Goal: Task Accomplishment & Management: Complete application form

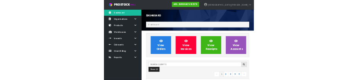
scroll to position [588, 257]
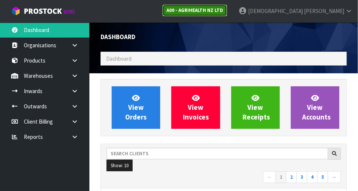
click at [227, 6] on link "A00 - AGRIHEALTH NZ LTD" at bounding box center [194, 10] width 65 height 12
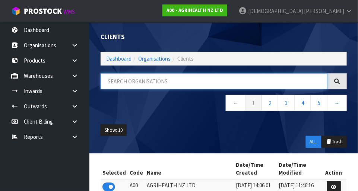
click at [163, 80] on input "text" at bounding box center [214, 81] width 227 height 16
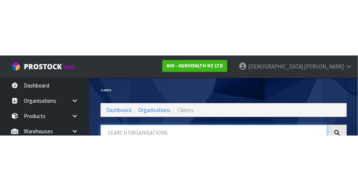
scroll to position [38, 0]
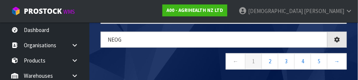
click at [173, 60] on nav "← 1 2 3 4 5 →" at bounding box center [224, 62] width 246 height 18
type input "NEOG"
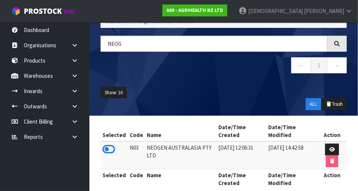
click at [111, 147] on icon at bounding box center [108, 149] width 13 height 11
click at [66, 77] on link at bounding box center [78, 75] width 24 height 15
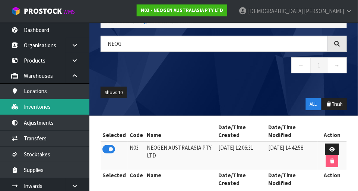
click at [50, 108] on link "Inventories" at bounding box center [44, 106] width 89 height 15
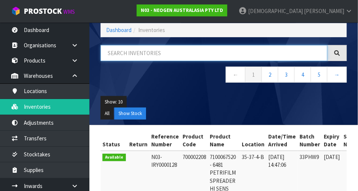
click at [184, 60] on input "text" at bounding box center [214, 53] width 227 height 16
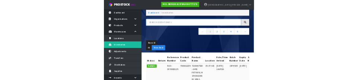
scroll to position [38, 0]
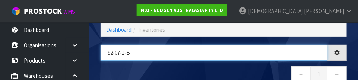
click at [216, 60] on input "92-07-1-b" at bounding box center [214, 53] width 227 height 16
type input "92-07-1-B"
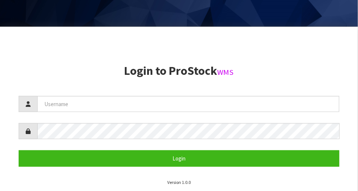
scroll to position [166, 0]
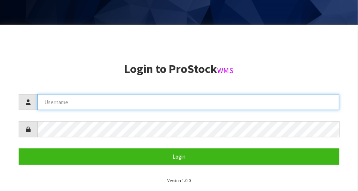
click at [164, 99] on input "text" at bounding box center [188, 102] width 302 height 16
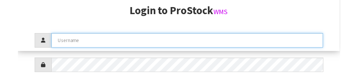
scroll to position [112, 0]
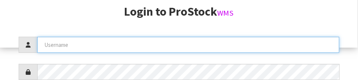
click at [205, 42] on input "text" at bounding box center [188, 45] width 302 height 16
type input "[DEMOGRAPHIC_DATA]"
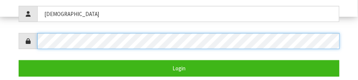
scroll to position [159, 0]
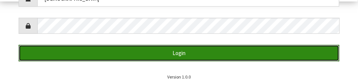
click at [268, 52] on button "Login" at bounding box center [179, 53] width 321 height 16
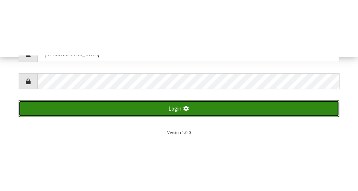
scroll to position [191, 0]
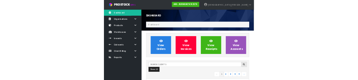
scroll to position [588, 257]
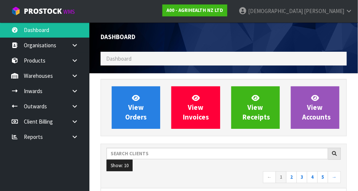
click at [190, 53] on ol "Dashboard" at bounding box center [224, 59] width 246 height 14
click at [208, 59] on ol "Dashboard" at bounding box center [224, 59] width 246 height 14
click at [166, 61] on ol "Dashboard" at bounding box center [224, 59] width 246 height 14
click at [227, 13] on link "A00 - AGRIHEALTH NZ LTD" at bounding box center [194, 10] width 65 height 12
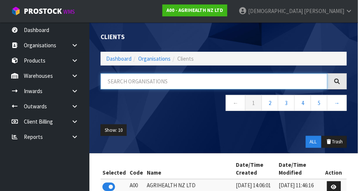
click at [166, 82] on input "text" at bounding box center [214, 81] width 227 height 16
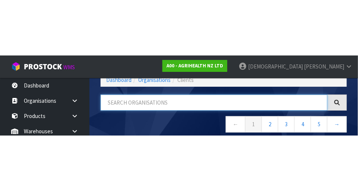
scroll to position [38, 0]
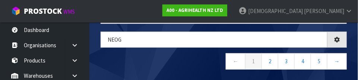
click at [184, 61] on nav "← 1 2 3 4 5 →" at bounding box center [224, 62] width 246 height 18
type input "NEOG"
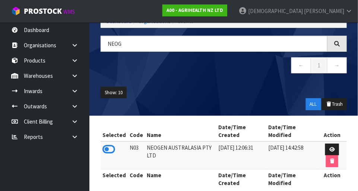
click at [112, 146] on icon at bounding box center [108, 149] width 13 height 11
click at [214, 94] on ul "Show: 10 5 10 25 50" at bounding box center [224, 93] width 246 height 12
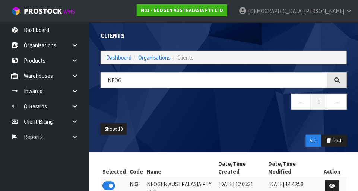
scroll to position [0, 0]
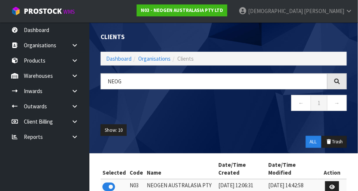
click at [76, 73] on icon at bounding box center [74, 76] width 7 height 6
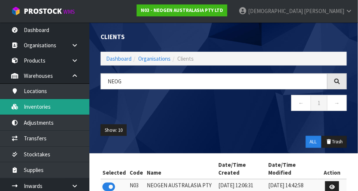
click at [54, 109] on link "Inventories" at bounding box center [44, 106] width 89 height 15
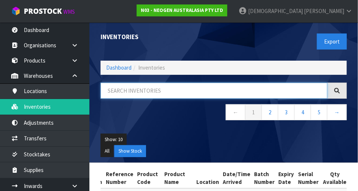
click at [183, 90] on input "text" at bounding box center [214, 91] width 227 height 16
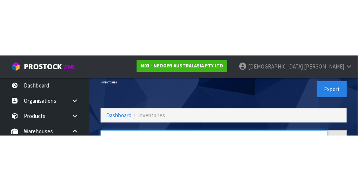
scroll to position [50, 0]
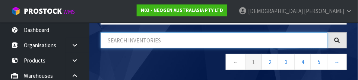
type input "Z"
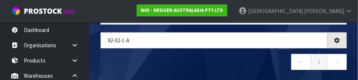
click at [172, 66] on nav "← 1 →" at bounding box center [224, 63] width 246 height 18
type input "92-02-1-A"
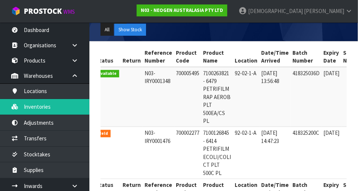
scroll to position [0, 0]
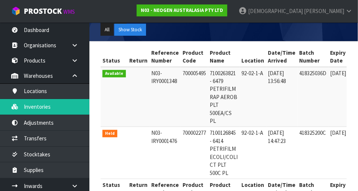
copy td "700005495"
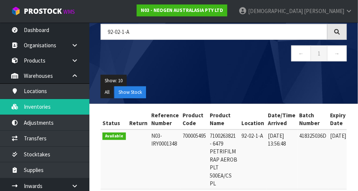
scroll to position [58, 0]
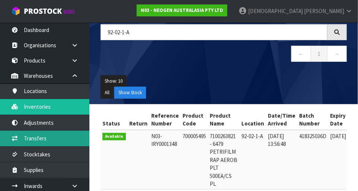
click at [47, 139] on link "Transfers" at bounding box center [44, 138] width 89 height 15
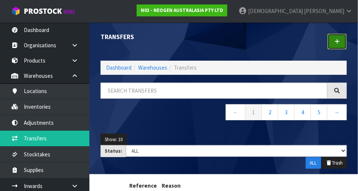
click at [343, 39] on link at bounding box center [336, 42] width 19 height 16
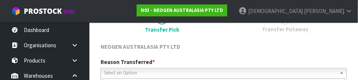
scroll to position [110, 0]
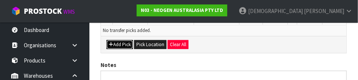
click at [125, 42] on button "Add Pick" at bounding box center [119, 44] width 26 height 9
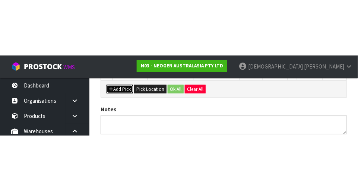
scroll to position [168, 0]
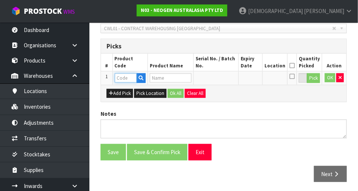
paste input "700005495"
type input "700005495"
type input "7100263821 - 6479 PETRIFILM RAP AEROB PLT 500EA/CS PL"
type input "700005495"
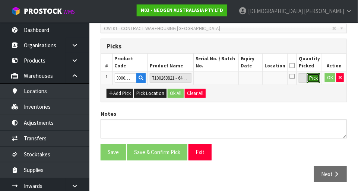
click at [314, 74] on button "Pick" at bounding box center [313, 78] width 13 height 10
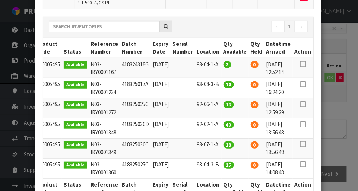
scroll to position [0, 15]
click at [306, 124] on icon at bounding box center [303, 124] width 6 height 0
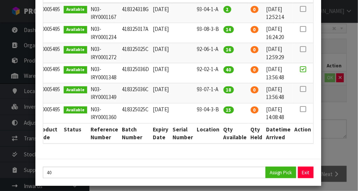
scroll to position [146, 0]
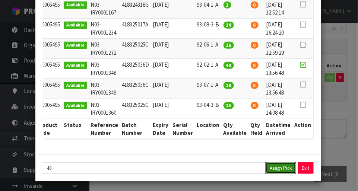
click at [281, 165] on button "Assign Pick" at bounding box center [280, 168] width 31 height 12
type input "40"
click at [341, 121] on div "Pick Line Picks Product Code Product Name Serial No. / Batch No. Expiry Date Lo…" at bounding box center [179, 95] width 358 height 191
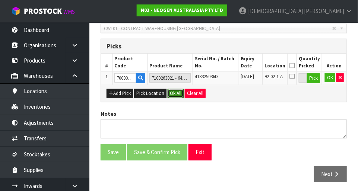
click at [178, 90] on button "Ok All" at bounding box center [176, 93] width 16 height 9
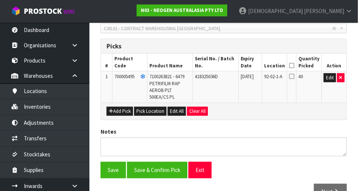
click at [294, 66] on icon at bounding box center [291, 66] width 5 height 0
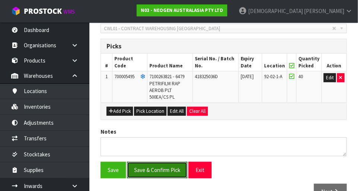
click at [158, 167] on button "Save & Confirm Pick" at bounding box center [157, 170] width 60 height 16
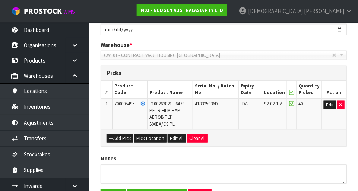
scroll to position [0, 0]
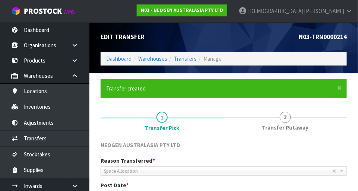
click at [291, 118] on link "2 Transfer Putaway" at bounding box center [285, 120] width 123 height 29
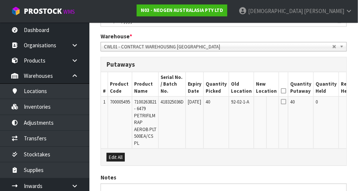
scroll to position [0, 35]
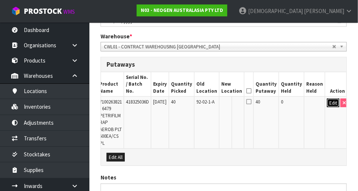
click at [331, 99] on button "Edit" at bounding box center [333, 103] width 12 height 9
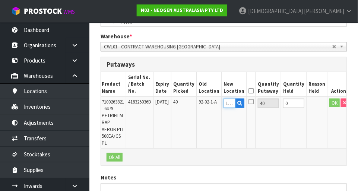
click at [235, 99] on input "text" at bounding box center [229, 103] width 12 height 9
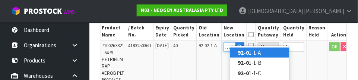
scroll to position [0, 6]
click at [257, 54] on link "92-07 -1-A" at bounding box center [259, 53] width 59 height 10
type input "92-07-1-A"
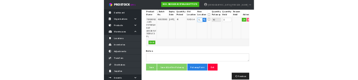
scroll to position [228, 0]
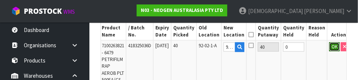
click at [329, 42] on button "OK" at bounding box center [334, 46] width 10 height 9
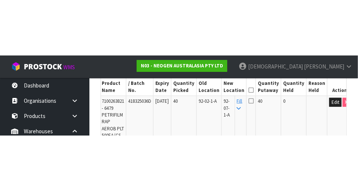
scroll to position [232, 0]
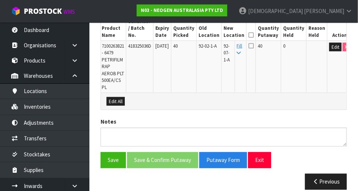
click at [254, 35] on icon at bounding box center [250, 35] width 5 height 0
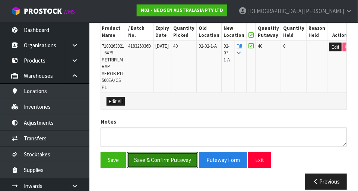
click at [163, 153] on button "Save & Confirm Putaway" at bounding box center [162, 160] width 71 height 16
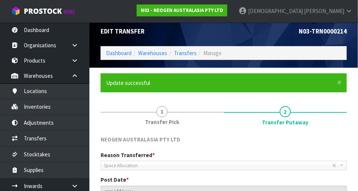
scroll to position [0, 0]
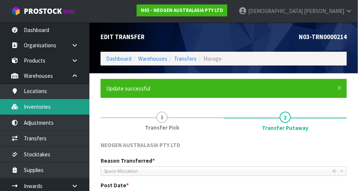
click at [50, 105] on link "Inventories" at bounding box center [44, 106] width 89 height 15
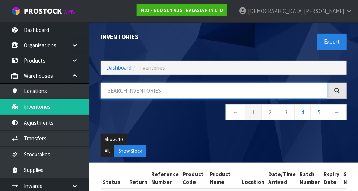
click at [144, 89] on input "text" at bounding box center [214, 91] width 227 height 16
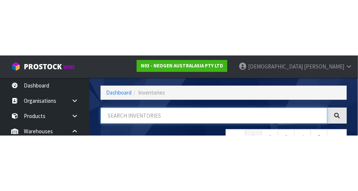
scroll to position [50, 0]
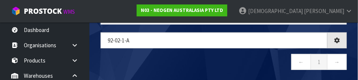
click at [197, 55] on nav "← 1 →" at bounding box center [224, 63] width 246 height 18
type input "92-02-1-A"
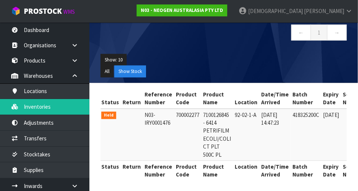
scroll to position [0, 0]
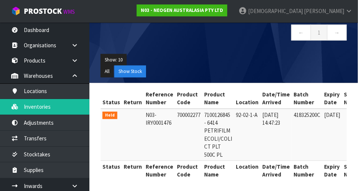
copy td "700002277"
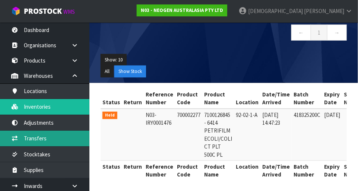
click at [46, 136] on link "Transfers" at bounding box center [44, 138] width 89 height 15
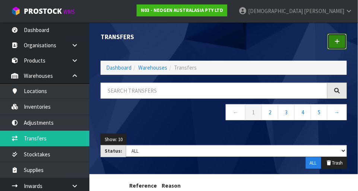
click at [336, 45] on link at bounding box center [336, 42] width 19 height 16
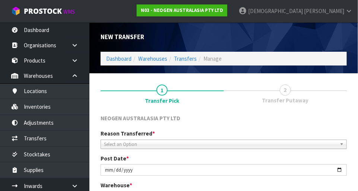
click at [289, 95] on link "2 Transfer Putaway" at bounding box center [285, 93] width 123 height 29
click at [160, 99] on span "Transfer Pick" at bounding box center [162, 101] width 34 height 8
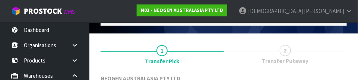
scroll to position [110, 0]
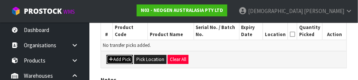
click at [119, 58] on button "Add Pick" at bounding box center [119, 59] width 26 height 9
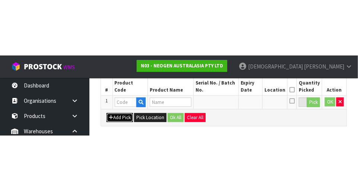
scroll to position [168, 0]
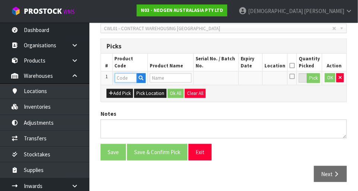
paste input "700002277"
type input "700002277"
type input "7100126845 - 6414 PETRIFILM ECOLI/COLI CT PLT 500C PL"
type input "700002277"
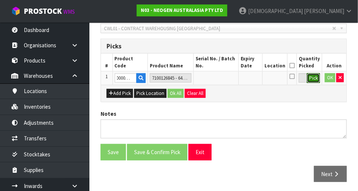
click at [314, 79] on button "Pick" at bounding box center [313, 78] width 13 height 10
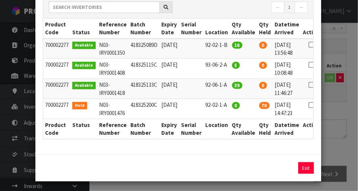
scroll to position [0, 16]
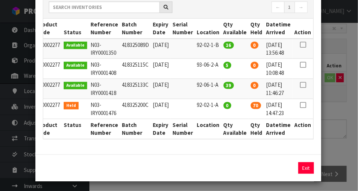
click at [303, 105] on icon at bounding box center [303, 105] width 6 height 0
click at [281, 162] on button "Assign Pick" at bounding box center [280, 168] width 31 height 12
type input "70"
click at [340, 127] on div "Pick Line Picks Product Code Product Name Serial No. / Batch No. Expiry Date Lo…" at bounding box center [179, 95] width 358 height 191
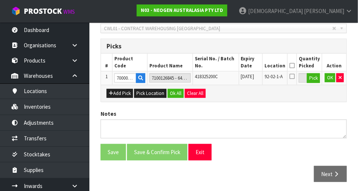
click at [294, 66] on icon at bounding box center [291, 66] width 5 height 0
click at [173, 92] on button "Ok All" at bounding box center [176, 93] width 16 height 9
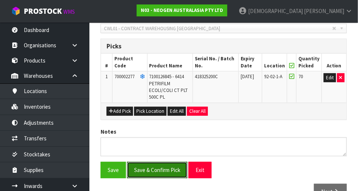
click at [163, 167] on button "Save & Confirm Pick" at bounding box center [157, 170] width 60 height 16
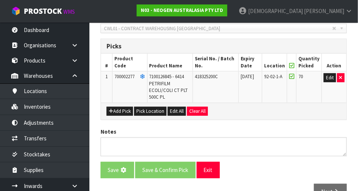
scroll to position [0, 0]
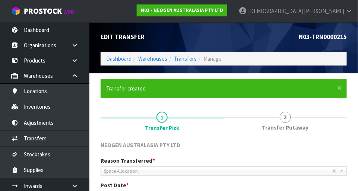
click at [290, 121] on link "2 Transfer Putaway" at bounding box center [285, 120] width 123 height 29
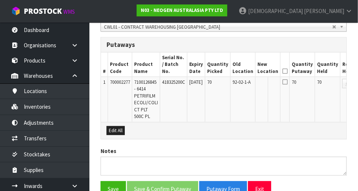
scroll to position [197, 0]
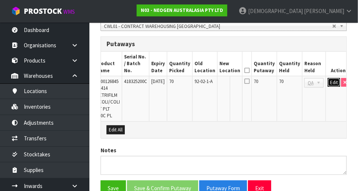
click at [328, 78] on button "Edit" at bounding box center [334, 82] width 12 height 9
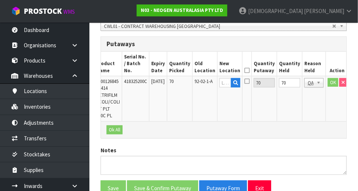
scroll to position [0, 36]
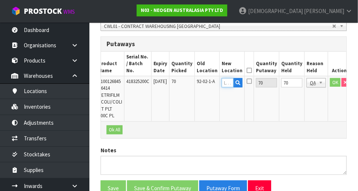
click at [228, 78] on input "text" at bounding box center [228, 82] width 12 height 9
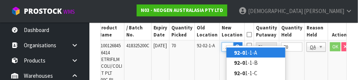
scroll to position [0, 6]
click at [250, 54] on link "92-07 -1-A" at bounding box center [255, 53] width 59 height 10
type input "92-07-1-A"
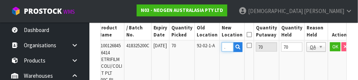
scroll to position [0, 0]
click at [330, 42] on button "OK" at bounding box center [335, 46] width 10 height 9
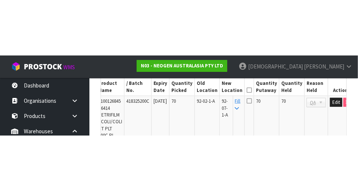
scroll to position [227, 0]
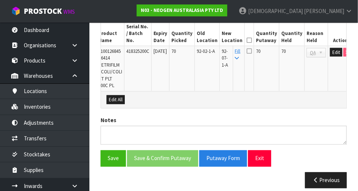
click at [252, 40] on icon at bounding box center [248, 40] width 5 height 0
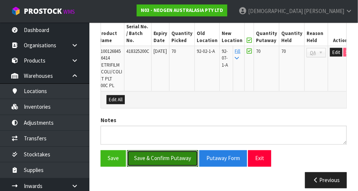
click at [163, 153] on button "Save & Confirm Putaway" at bounding box center [162, 158] width 71 height 16
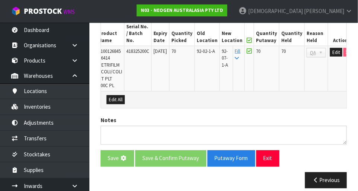
scroll to position [0, 0]
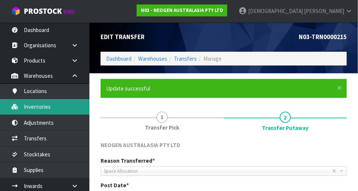
click at [48, 105] on link "Inventories" at bounding box center [44, 106] width 89 height 15
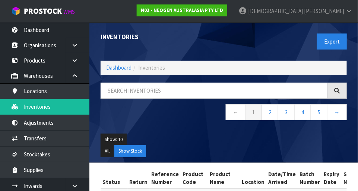
click at [159, 69] on span "Inventories" at bounding box center [151, 67] width 27 height 7
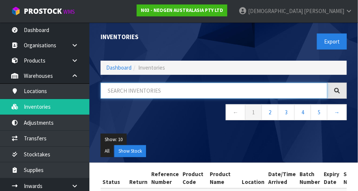
click at [169, 91] on input "text" at bounding box center [214, 91] width 227 height 16
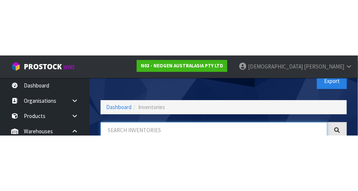
scroll to position [50, 0]
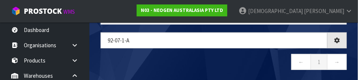
click at [198, 57] on nav "← 1 →" at bounding box center [224, 63] width 246 height 18
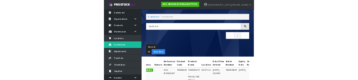
scroll to position [0, 0]
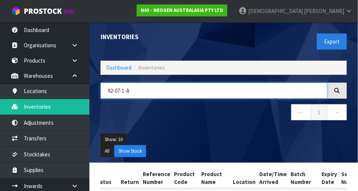
click at [148, 91] on input "92-07-1-A" at bounding box center [214, 91] width 227 height 16
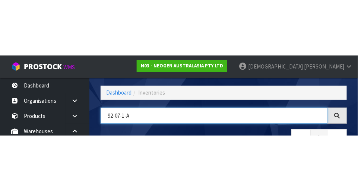
scroll to position [50, 0]
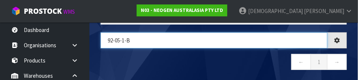
click at [200, 47] on input "92-05-1-b" at bounding box center [214, 40] width 227 height 16
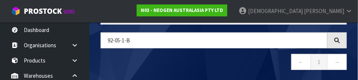
click at [230, 65] on nav "← 1 →" at bounding box center [224, 63] width 246 height 18
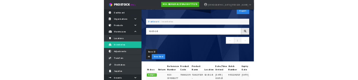
scroll to position [0, 0]
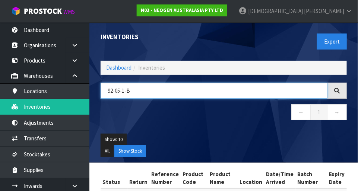
click at [149, 87] on input "92-05-1-B" at bounding box center [214, 91] width 227 height 16
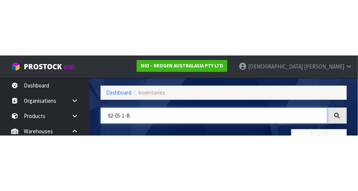
scroll to position [50, 0]
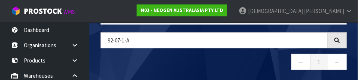
click at [140, 60] on nav "← 1 →" at bounding box center [224, 63] width 246 height 18
type input "92-07-1-A"
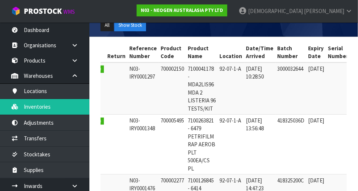
scroll to position [0, 0]
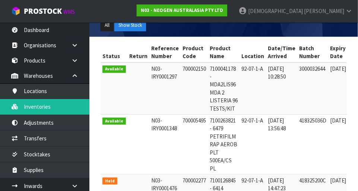
copy td "700002150"
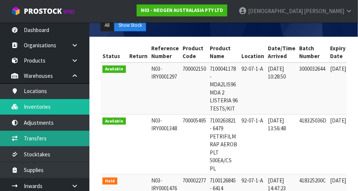
click at [55, 135] on link "Transfers" at bounding box center [44, 138] width 89 height 15
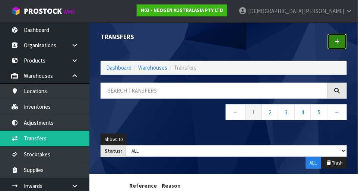
click at [337, 42] on icon at bounding box center [336, 42] width 5 height 6
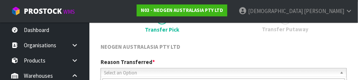
scroll to position [110, 0]
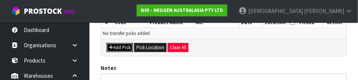
click at [115, 50] on button "Add Pick" at bounding box center [119, 47] width 26 height 9
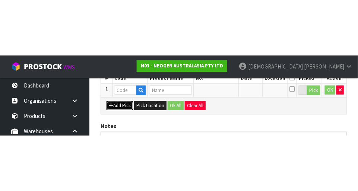
scroll to position [168, 0]
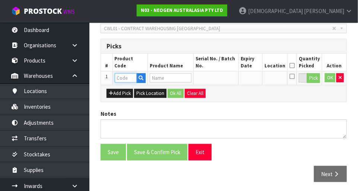
paste input "700002150"
type input "700002150"
type input "7100041178 - MDA2LIS96 MDA 2 LISTERIA 96 TESTS/KIT"
type input "700002150"
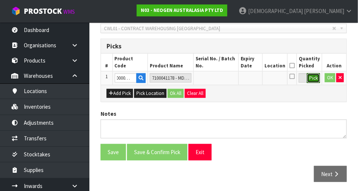
click at [313, 81] on button "Pick" at bounding box center [313, 78] width 13 height 10
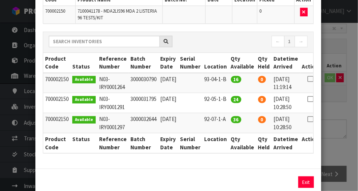
scroll to position [0, 15]
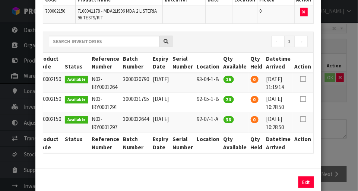
click at [303, 119] on icon at bounding box center [303, 119] width 6 height 0
click at [278, 181] on button "Assign Pick" at bounding box center [280, 182] width 31 height 12
type input "36"
click at [339, 102] on div "Pick Line Picks Product Code Product Name Serial No. / Batch No. Expiry Date Lo…" at bounding box center [179, 95] width 358 height 191
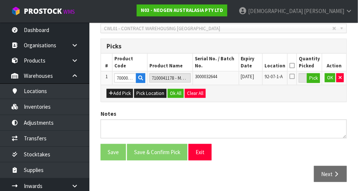
click at [293, 66] on icon at bounding box center [291, 66] width 5 height 0
click at [176, 92] on button "Ok All" at bounding box center [176, 93] width 16 height 9
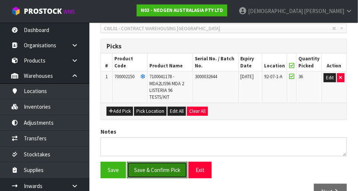
click at [163, 172] on button "Save & Confirm Pick" at bounding box center [157, 170] width 60 height 16
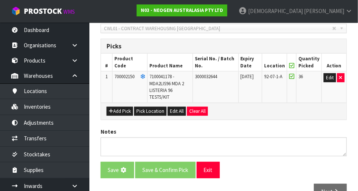
scroll to position [0, 0]
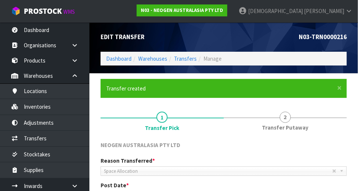
click at [287, 119] on span "2" at bounding box center [285, 117] width 11 height 11
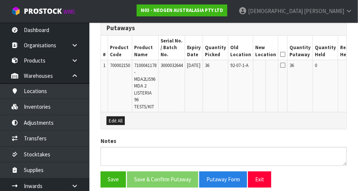
scroll to position [227, 0]
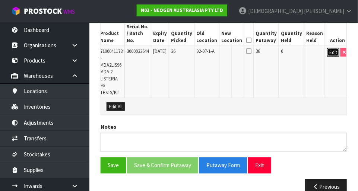
click at [330, 48] on button "Edit" at bounding box center [333, 52] width 12 height 9
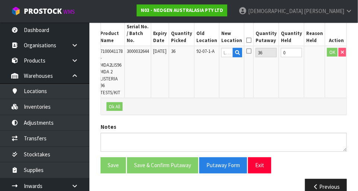
scroll to position [0, 32]
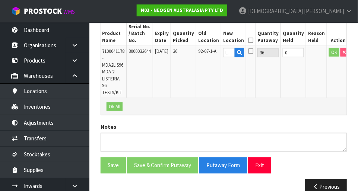
click at [221, 47] on td "92-07-1-A" at bounding box center [208, 72] width 25 height 52
click at [233, 48] on input "text" at bounding box center [229, 52] width 12 height 9
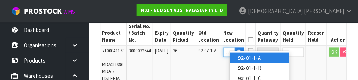
scroll to position [0, 6]
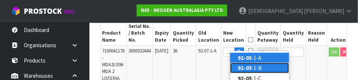
click at [255, 67] on link "92-05 -1-B" at bounding box center [259, 68] width 59 height 10
type input "92-05-1-B"
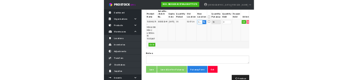
scroll to position [223, 0]
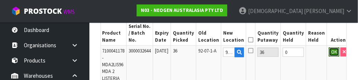
click at [335, 48] on button "OK" at bounding box center [334, 52] width 10 height 9
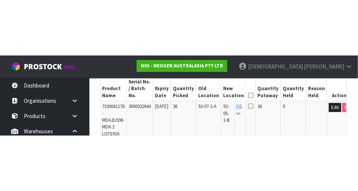
scroll to position [227, 0]
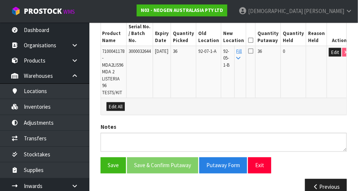
click at [253, 40] on icon at bounding box center [250, 40] width 5 height 0
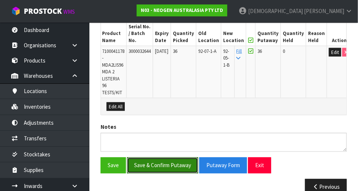
click at [160, 157] on button "Save & Confirm Putaway" at bounding box center [162, 165] width 71 height 16
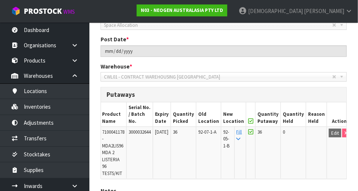
scroll to position [161, 0]
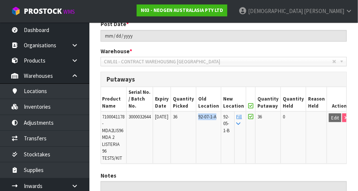
copy span "92-07-1-A"
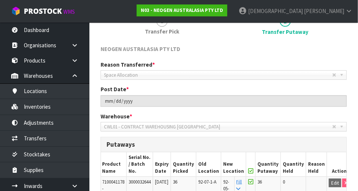
scroll to position [0, 0]
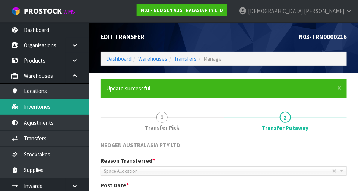
click at [53, 108] on link "Inventories" at bounding box center [44, 106] width 89 height 15
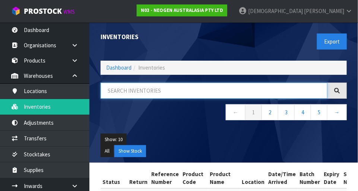
paste input "92-07-1-A"
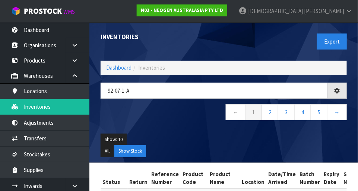
click at [171, 115] on nav "← 1 2 3 4 5 →" at bounding box center [224, 113] width 246 height 18
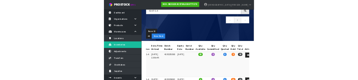
scroll to position [57, 0]
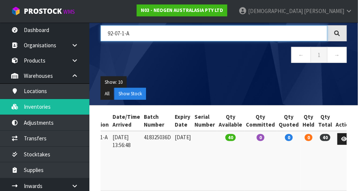
click at [153, 31] on input "92-07-1-A" at bounding box center [214, 33] width 227 height 16
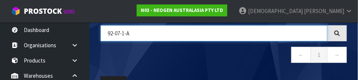
click at [120, 34] on input "92-07-1-A" at bounding box center [214, 33] width 227 height 16
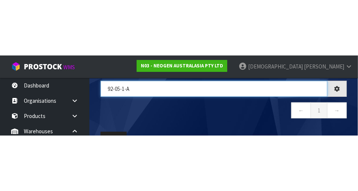
scroll to position [0, 119]
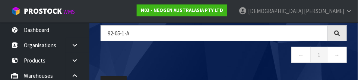
click at [237, 54] on nav "← 1 →" at bounding box center [224, 56] width 246 height 18
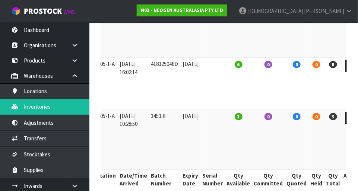
scroll to position [0, 0]
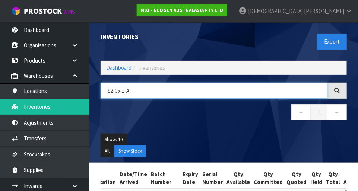
click at [152, 89] on input "92-05-1-A" at bounding box center [214, 91] width 227 height 16
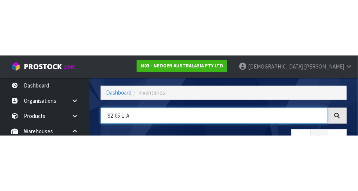
scroll to position [50, 0]
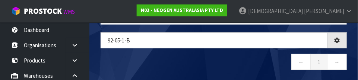
click at [215, 58] on nav "← 1 →" at bounding box center [224, 63] width 246 height 18
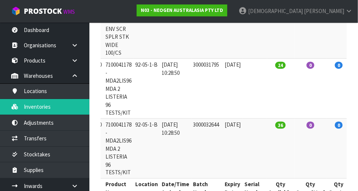
scroll to position [0, 0]
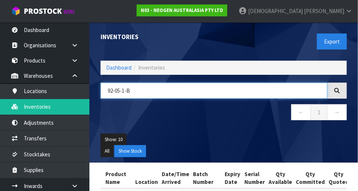
click at [118, 87] on input "92-05-1-B" at bounding box center [214, 91] width 227 height 16
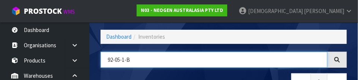
scroll to position [50, 0]
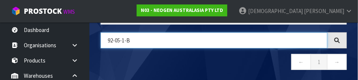
click at [120, 38] on input "92-05-1-B" at bounding box center [214, 40] width 227 height 16
type input "92-02-1-B"
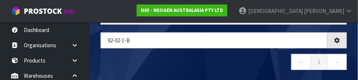
click at [156, 58] on nav "← 1 →" at bounding box center [224, 63] width 246 height 18
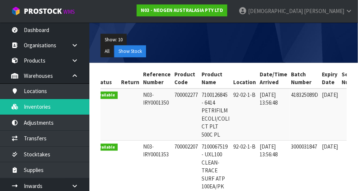
scroll to position [0, 7]
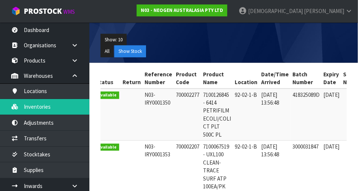
copy td "700002277"
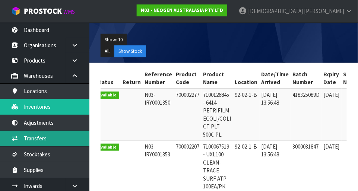
click at [50, 136] on link "Transfers" at bounding box center [44, 138] width 89 height 15
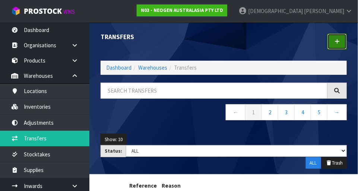
click at [343, 39] on link at bounding box center [336, 42] width 19 height 16
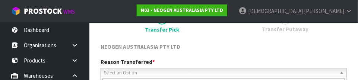
scroll to position [110, 0]
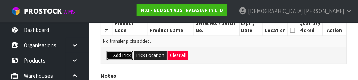
click at [121, 55] on button "Add Pick" at bounding box center [119, 55] width 26 height 9
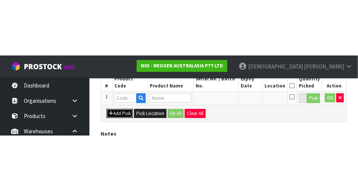
scroll to position [168, 0]
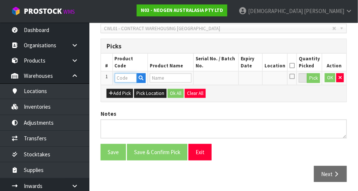
paste input "700002277"
type input "700002277"
type input "7100126845 - 6414 PETRIFILM ECOLI/COLI CT PLT 500C PL"
type input "700002277"
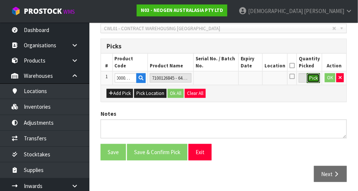
click at [314, 77] on button "Pick" at bounding box center [313, 78] width 13 height 10
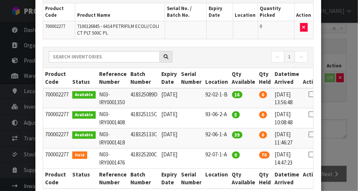
scroll to position [0, 16]
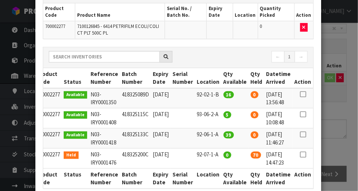
click at [303, 94] on icon at bounding box center [303, 94] width 6 height 0
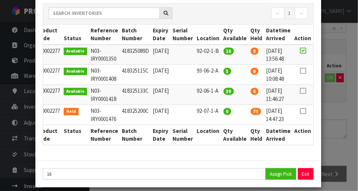
scroll to position [106, 0]
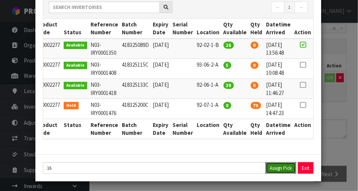
click at [280, 168] on button "Assign Pick" at bounding box center [280, 168] width 31 height 12
type input "16"
click at [340, 122] on div "Pick Line Picks Product Code Product Name Serial No. / Batch No. Expiry Date Lo…" at bounding box center [179, 95] width 358 height 191
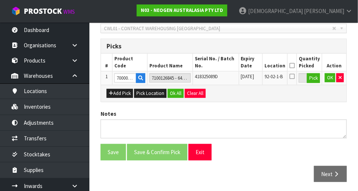
click at [294, 66] on icon at bounding box center [291, 66] width 5 height 0
click at [177, 89] on button "Ok All" at bounding box center [176, 93] width 16 height 9
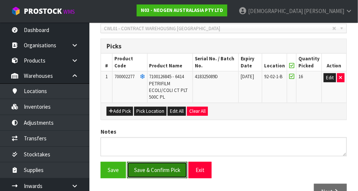
click at [162, 169] on button "Save & Confirm Pick" at bounding box center [157, 170] width 60 height 16
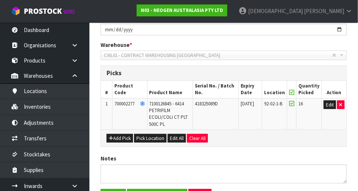
scroll to position [0, 0]
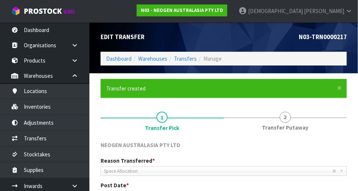
click at [290, 120] on link "2 Transfer Putaway" at bounding box center [285, 120] width 123 height 29
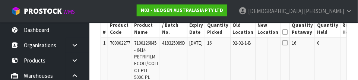
scroll to position [0, 35]
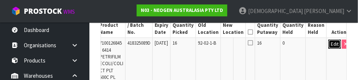
click at [328, 40] on button "Edit" at bounding box center [334, 44] width 12 height 9
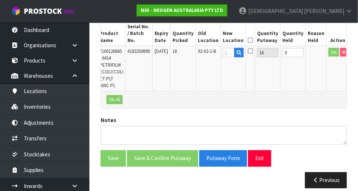
scroll to position [0, 32]
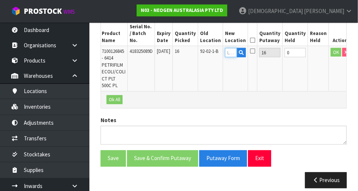
click at [232, 48] on input "text" at bounding box center [231, 52] width 12 height 9
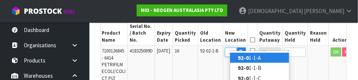
scroll to position [0, 6]
click at [256, 55] on link "92-05 -1-A" at bounding box center [259, 58] width 59 height 10
type input "92-05-1-A"
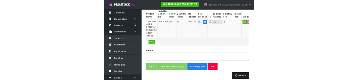
scroll to position [223, 0]
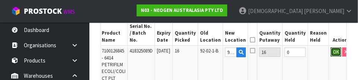
click at [331, 48] on button "OK" at bounding box center [336, 52] width 10 height 9
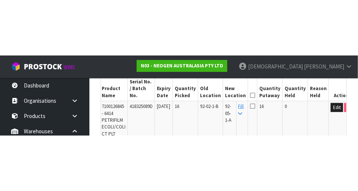
scroll to position [227, 0]
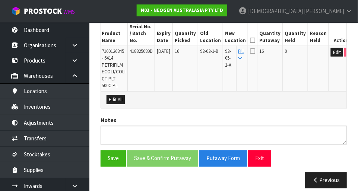
click at [254, 40] on icon at bounding box center [252, 40] width 5 height 0
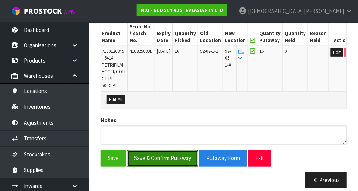
click at [161, 151] on button "Save & Confirm Putaway" at bounding box center [162, 158] width 71 height 16
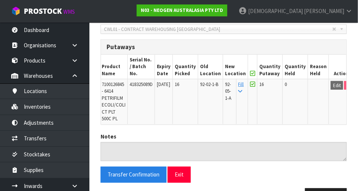
scroll to position [194, 0]
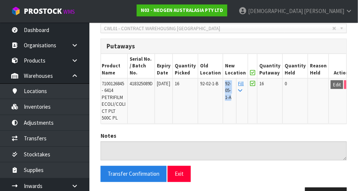
copy span "92-05-1-A"
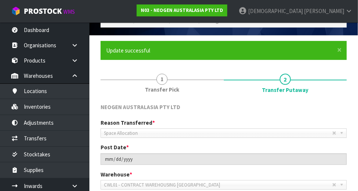
scroll to position [45, 0]
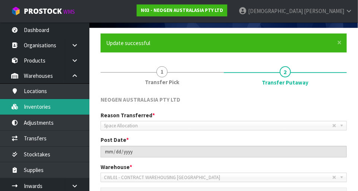
click at [51, 108] on link "Inventories" at bounding box center [44, 106] width 89 height 15
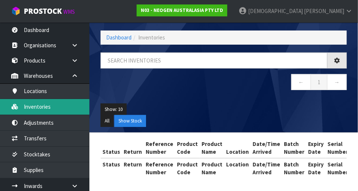
scroll to position [45, 0]
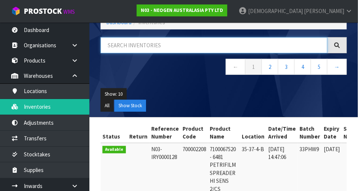
paste input "92-05-1-A"
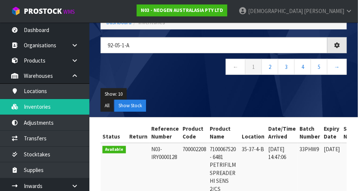
click at [187, 83] on div "Show: 10 5 10 25 50 All Show Stock" at bounding box center [223, 100] width 257 height 35
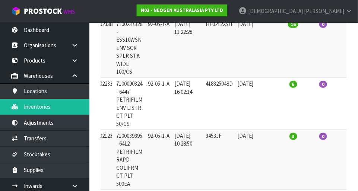
scroll to position [0, 0]
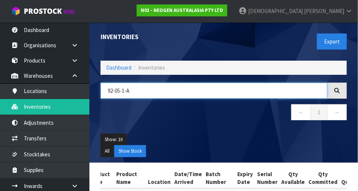
click at [119, 87] on input "92-05-1-A" at bounding box center [214, 91] width 227 height 16
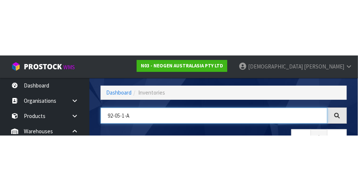
scroll to position [50, 0]
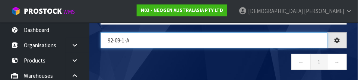
type input "92-09-1-A"
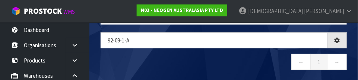
click at [228, 57] on nav "← 1 →" at bounding box center [224, 63] width 246 height 18
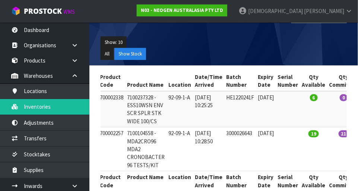
scroll to position [0, 79]
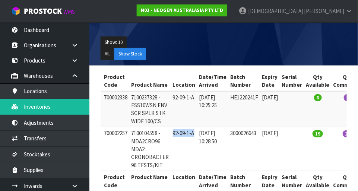
copy td "92-09-1-A"
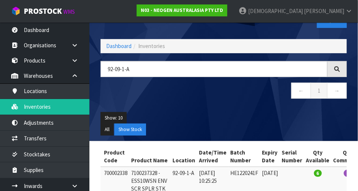
scroll to position [0, 0]
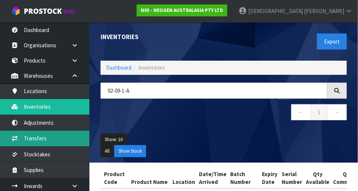
click at [47, 136] on link "Transfers" at bounding box center [44, 138] width 89 height 15
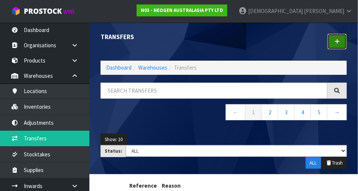
click at [340, 43] on link at bounding box center [336, 42] width 19 height 16
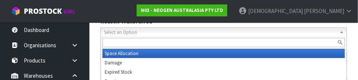
scroll to position [110, 0]
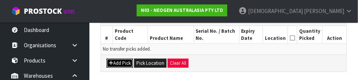
click at [122, 64] on button "Add Pick" at bounding box center [119, 63] width 26 height 9
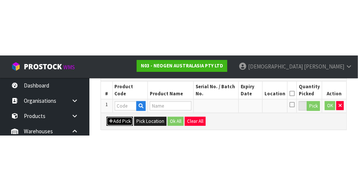
scroll to position [168, 0]
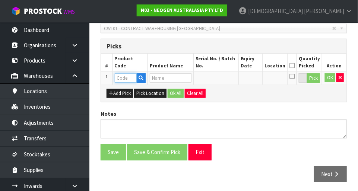
click at [127, 79] on input "text" at bounding box center [126, 77] width 22 height 9
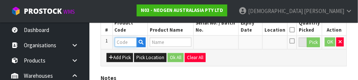
scroll to position [201, 0]
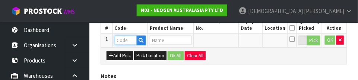
paste input "92-09-1-A"
type input "9"
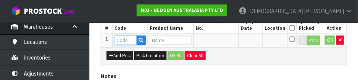
scroll to position [49, 0]
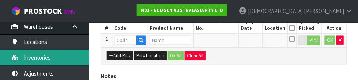
click at [50, 55] on link "Inventories" at bounding box center [44, 57] width 89 height 15
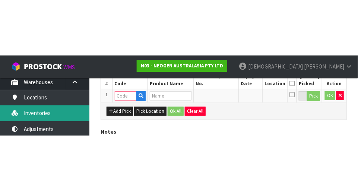
scroll to position [168, 0]
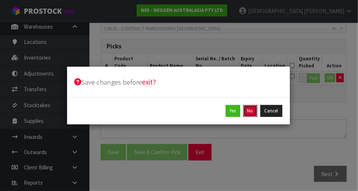
click at [248, 113] on button "No" at bounding box center [250, 111] width 14 height 12
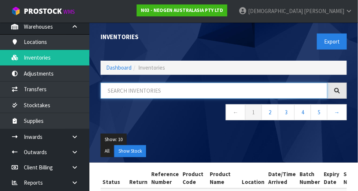
paste input "92-09-1-A"
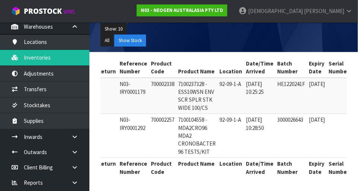
scroll to position [0, 9]
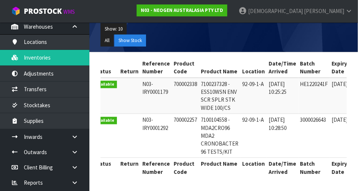
type input "92-09-1-A"
copy td "700002257"
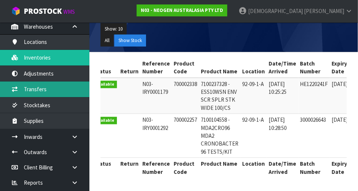
click at [51, 87] on link "Transfers" at bounding box center [44, 89] width 89 height 15
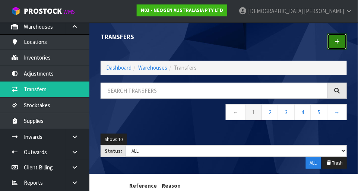
click at [344, 45] on link at bounding box center [336, 42] width 19 height 16
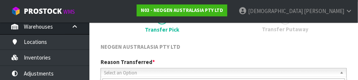
scroll to position [110, 0]
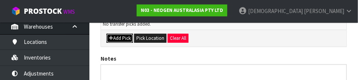
click at [120, 40] on button "Add Pick" at bounding box center [119, 38] width 26 height 9
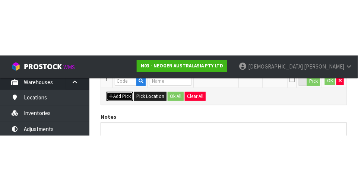
scroll to position [168, 0]
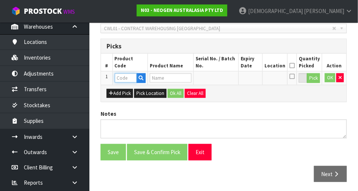
paste input "700002257"
type input "700002257"
type input "7100104558 - MDA2CRO96 MDA2 CRONOBACTER 96 TESTS/KIT"
type input "700002257"
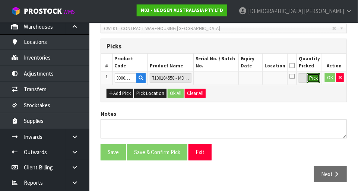
click at [315, 79] on button "Pick" at bounding box center [313, 78] width 13 height 10
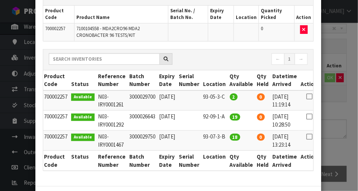
scroll to position [0, 0]
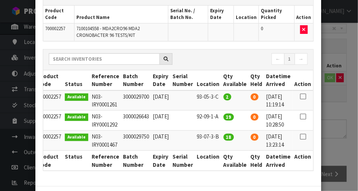
click at [304, 117] on icon at bounding box center [303, 117] width 6 height 0
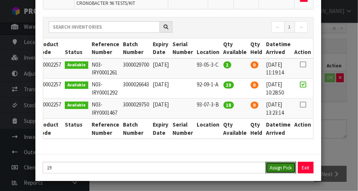
click at [277, 168] on button "Assign Pick" at bounding box center [280, 168] width 31 height 12
type input "19"
click at [336, 130] on div "Pick Line Picks Product Code Product Name Serial No. / Batch No. Expiry Date Lo…" at bounding box center [179, 95] width 358 height 191
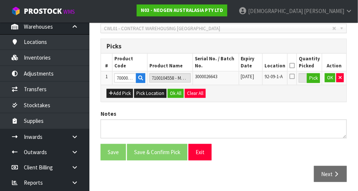
click at [294, 66] on icon at bounding box center [291, 66] width 5 height 0
click at [174, 94] on button "Ok All" at bounding box center [176, 93] width 16 height 9
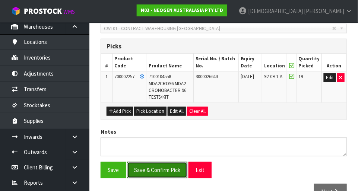
click at [165, 167] on button "Save & Confirm Pick" at bounding box center [157, 170] width 60 height 16
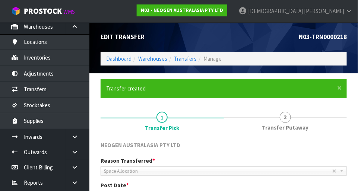
click at [290, 124] on span "Transfer Putaway" at bounding box center [285, 128] width 47 height 8
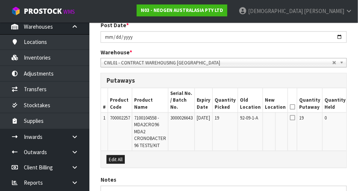
scroll to position [160, 0]
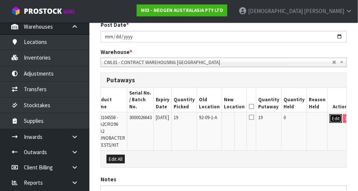
click at [331, 114] on button "Edit" at bounding box center [335, 118] width 12 height 9
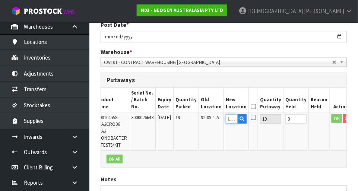
click at [233, 114] on input "text" at bounding box center [232, 118] width 12 height 9
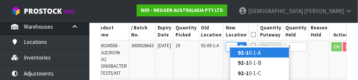
scroll to position [0, 6]
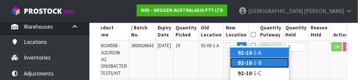
click at [255, 64] on link "92-10 -1-B" at bounding box center [259, 63] width 59 height 10
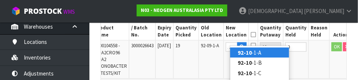
type input "92-10-1-B"
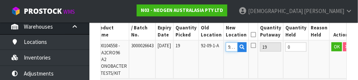
scroll to position [228, 0]
click at [331, 44] on button "OK" at bounding box center [336, 46] width 10 height 9
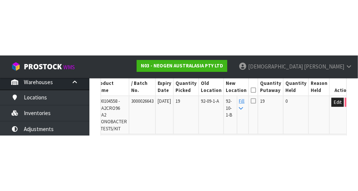
scroll to position [220, 0]
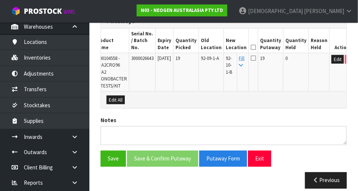
click at [255, 47] on icon at bounding box center [253, 47] width 5 height 0
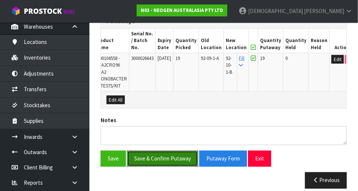
click at [173, 151] on button "Save & Confirm Putaway" at bounding box center [162, 159] width 71 height 16
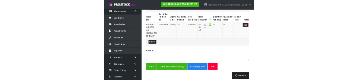
scroll to position [0, 0]
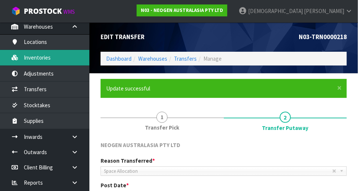
click at [51, 58] on link "Inventories" at bounding box center [44, 57] width 89 height 15
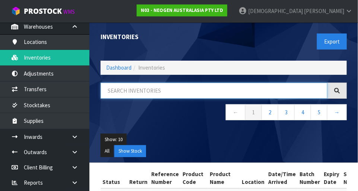
click at [158, 90] on input "text" at bounding box center [214, 91] width 227 height 16
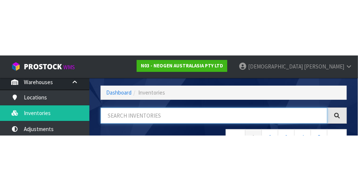
scroll to position [50, 0]
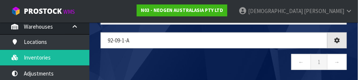
click at [210, 62] on nav "← 1 →" at bounding box center [224, 63] width 246 height 18
type input "92-09-1-A"
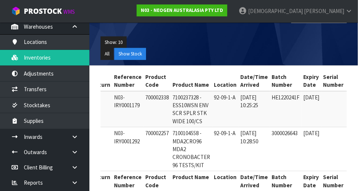
scroll to position [0, 0]
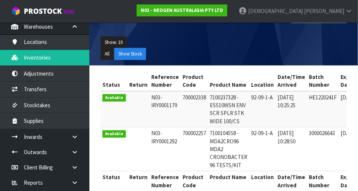
copy td "700002338"
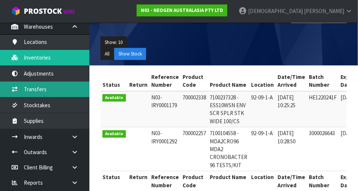
click at [49, 87] on link "Transfers" at bounding box center [44, 89] width 89 height 15
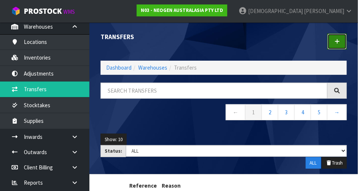
click at [340, 42] on link at bounding box center [336, 42] width 19 height 16
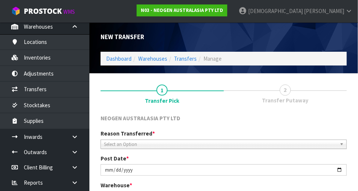
click at [283, 97] on span "Transfer Putaway" at bounding box center [285, 100] width 47 height 8
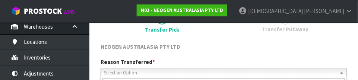
scroll to position [110, 0]
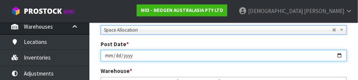
click at [317, 58] on input "[DATE]" at bounding box center [224, 56] width 246 height 12
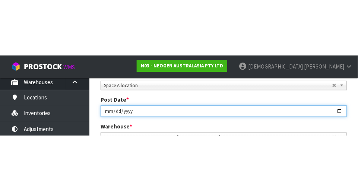
scroll to position [114, 0]
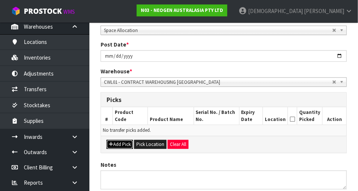
click at [122, 142] on button "Add Pick" at bounding box center [119, 144] width 26 height 9
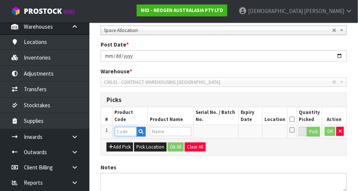
paste input "700002338"
type input "700002338"
type input "7100237328 - ESS10WSN ENV SCR SPLR STK WIDE 100/CS"
type input "700002338"
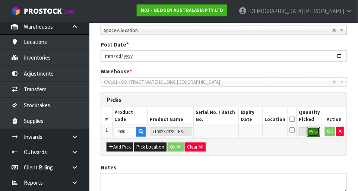
click at [314, 130] on button "Pick" at bounding box center [313, 132] width 13 height 10
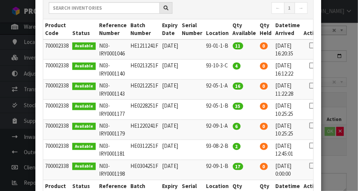
scroll to position [0, 16]
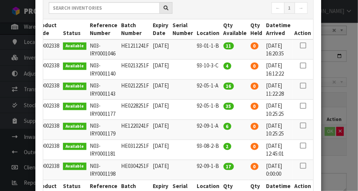
click at [303, 125] on icon at bounding box center [303, 125] width 6 height 0
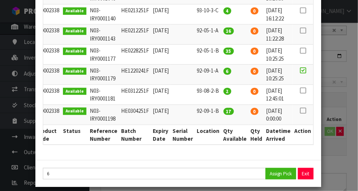
scroll to position [166, 0]
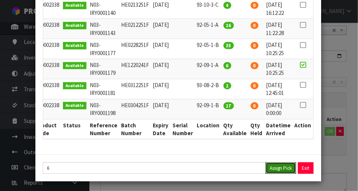
click at [278, 171] on button "Assign Pick" at bounding box center [280, 168] width 31 height 12
type input "6"
click at [334, 128] on div "Pick Line Picks Product Code Product Name Serial No. / Batch No. Expiry Date Lo…" at bounding box center [179, 95] width 358 height 191
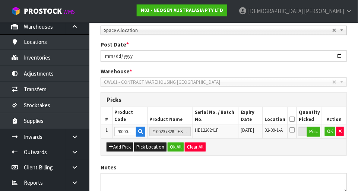
click at [294, 119] on icon at bounding box center [291, 119] width 5 height 0
click at [175, 146] on button "Ok All" at bounding box center [176, 147] width 16 height 9
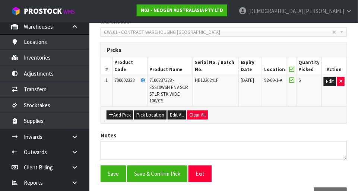
scroll to position [186, 0]
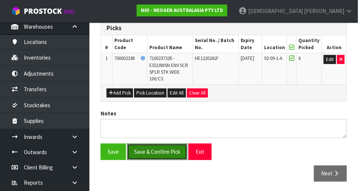
click at [167, 151] on button "Save & Confirm Pick" at bounding box center [157, 152] width 60 height 16
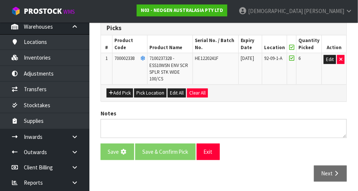
scroll to position [0, 0]
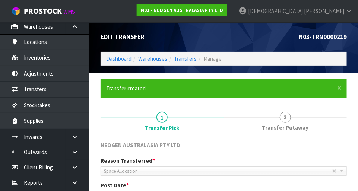
click at [290, 123] on link "2 Transfer Putaway" at bounding box center [285, 120] width 123 height 29
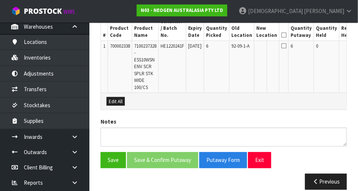
scroll to position [233, 0]
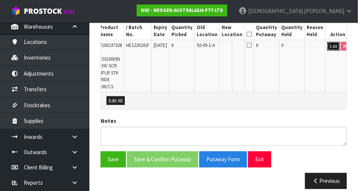
click at [331, 42] on button "Edit" at bounding box center [333, 46] width 12 height 9
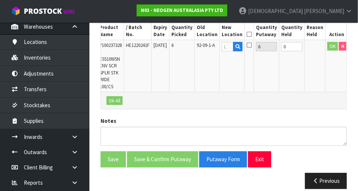
scroll to position [0, 33]
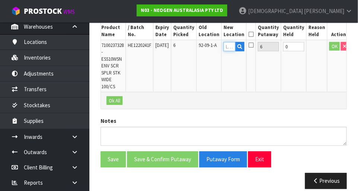
click at [235, 42] on input "text" at bounding box center [229, 46] width 12 height 9
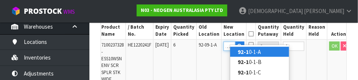
scroll to position [0, 6]
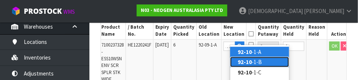
click at [256, 61] on link "92-10 -1-B" at bounding box center [259, 62] width 59 height 10
type input "92-10-1-B"
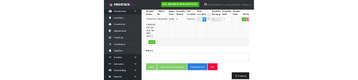
scroll to position [229, 0]
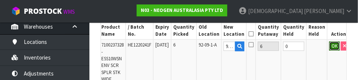
click at [329, 42] on button "OK" at bounding box center [334, 46] width 10 height 9
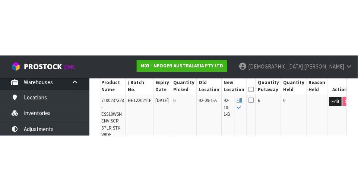
scroll to position [233, 0]
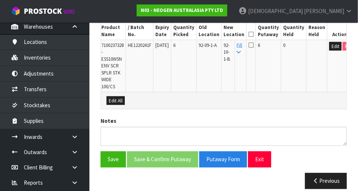
click at [254, 34] on icon at bounding box center [250, 34] width 5 height 0
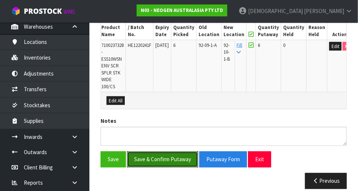
click at [173, 152] on button "Save & Confirm Putaway" at bounding box center [162, 160] width 71 height 16
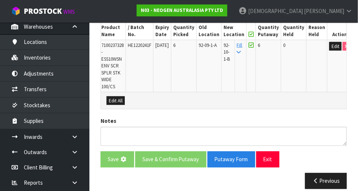
scroll to position [0, 0]
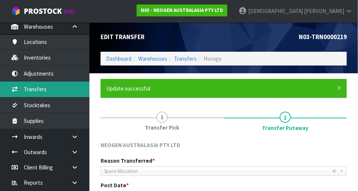
click at [48, 89] on link "Transfers" at bounding box center [44, 89] width 89 height 15
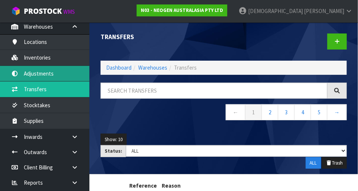
click at [45, 75] on link "Adjustments" at bounding box center [44, 73] width 89 height 15
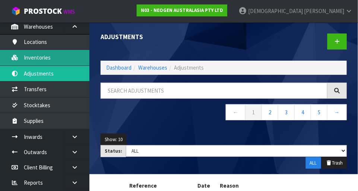
click at [48, 55] on link "Inventories" at bounding box center [44, 57] width 89 height 15
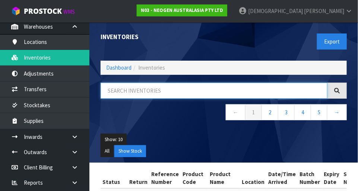
click at [153, 88] on input "text" at bounding box center [214, 91] width 227 height 16
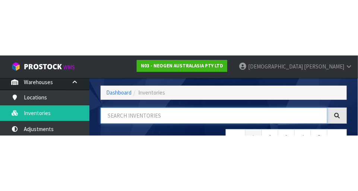
scroll to position [50, 0]
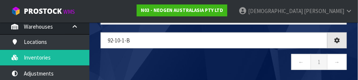
click at [221, 65] on nav "← 1 →" at bounding box center [224, 63] width 246 height 18
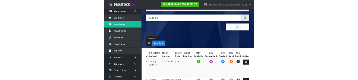
scroll to position [0, 0]
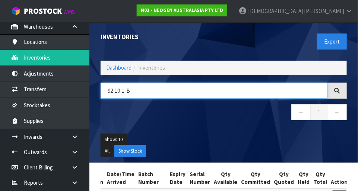
click at [164, 87] on input "92-10-1-B" at bounding box center [214, 91] width 227 height 16
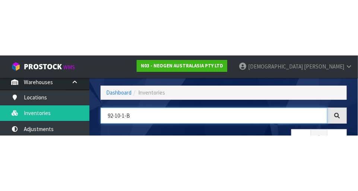
scroll to position [50, 0]
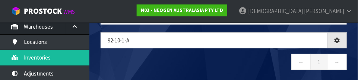
click at [194, 57] on nav "← 1 →" at bounding box center [224, 63] width 246 height 18
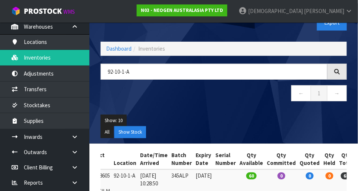
scroll to position [0, 0]
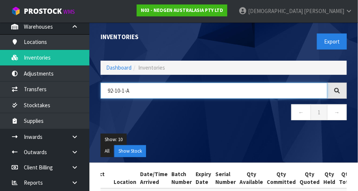
click at [120, 92] on input "92-10-1-A" at bounding box center [214, 91] width 227 height 16
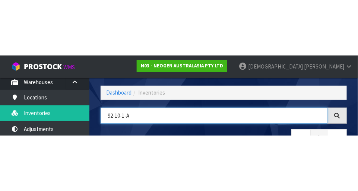
scroll to position [50, 0]
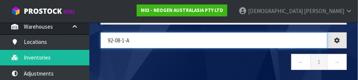
click at [152, 37] on input "92-08-1-A" at bounding box center [214, 40] width 227 height 16
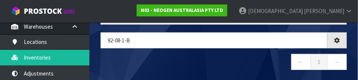
click at [231, 54] on nav "← 1 →" at bounding box center [224, 63] width 246 height 18
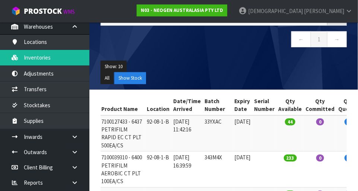
scroll to position [0, 0]
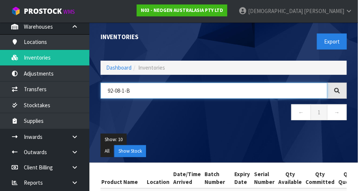
click at [161, 90] on input "92-08-1-B" at bounding box center [214, 91] width 227 height 16
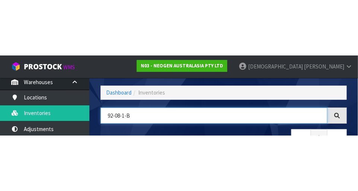
scroll to position [50, 0]
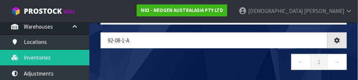
click at [198, 52] on div "92-08-1-a ← 1 →" at bounding box center [223, 54] width 257 height 45
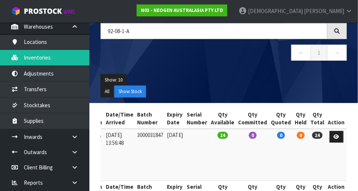
scroll to position [0, 0]
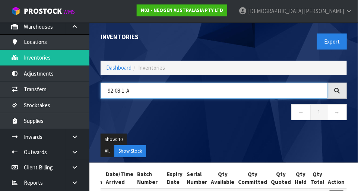
click at [121, 89] on input "92-08-1-A" at bounding box center [214, 91] width 227 height 16
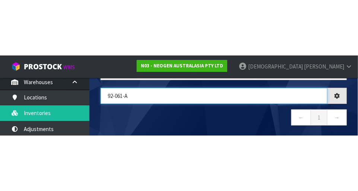
scroll to position [0, 119]
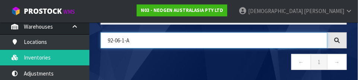
click at [149, 37] on input "92-06-1-A" at bounding box center [214, 40] width 227 height 16
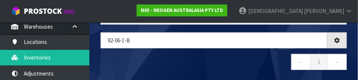
click at [217, 57] on nav "← 1 →" at bounding box center [224, 63] width 246 height 18
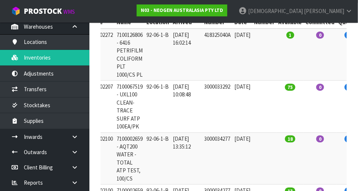
scroll to position [0, 0]
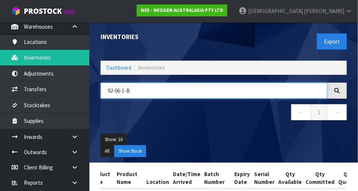
click at [163, 88] on input "92-06-1-B" at bounding box center [214, 91] width 227 height 16
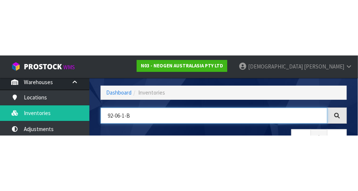
scroll to position [50, 0]
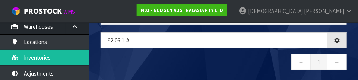
click at [189, 55] on nav "← 1 →" at bounding box center [224, 63] width 246 height 18
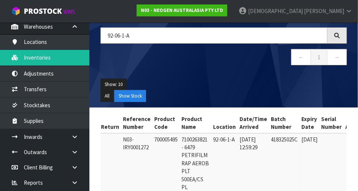
scroll to position [0, 26]
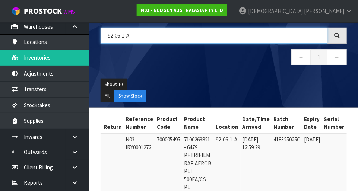
click at [156, 32] on input "92-06-1-A" at bounding box center [214, 36] width 227 height 16
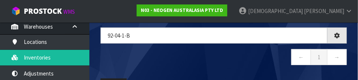
click at [181, 59] on nav "← 1 →" at bounding box center [224, 58] width 246 height 18
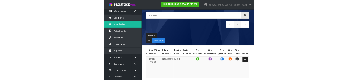
scroll to position [0, 0]
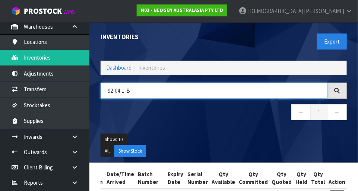
click at [146, 87] on input "92-04-1-B" at bounding box center [214, 91] width 227 height 16
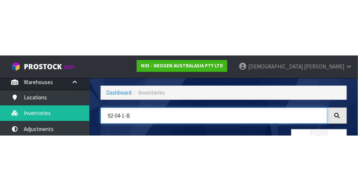
scroll to position [50, 0]
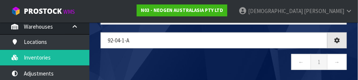
click at [193, 60] on nav "← 1 →" at bounding box center [224, 63] width 246 height 18
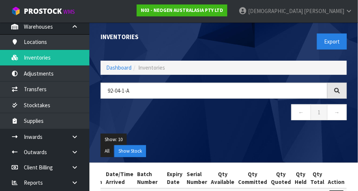
scroll to position [0, 0]
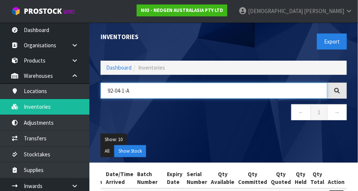
click at [140, 86] on input "92-04-1-A" at bounding box center [214, 91] width 227 height 16
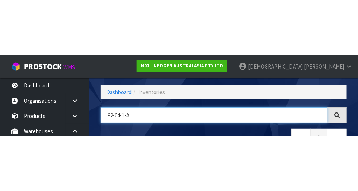
scroll to position [50, 0]
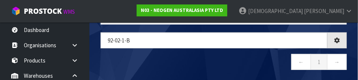
click at [217, 57] on nav "← 1 →" at bounding box center [224, 63] width 246 height 18
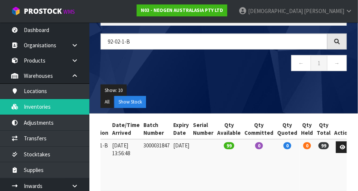
scroll to position [0, 0]
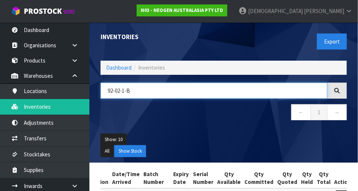
click at [141, 90] on input "92-02-1-B" at bounding box center [214, 91] width 227 height 16
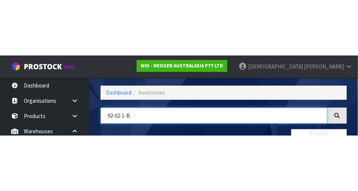
scroll to position [50, 0]
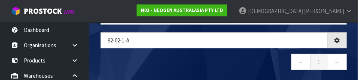
click at [178, 61] on nav "← 1 →" at bounding box center [224, 63] width 246 height 18
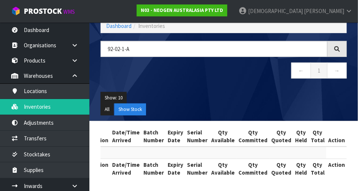
scroll to position [0, 119]
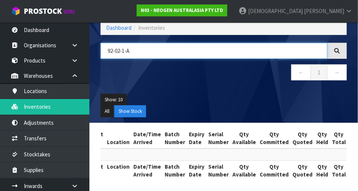
click at [168, 48] on input "92-02-1-A" at bounding box center [214, 51] width 227 height 16
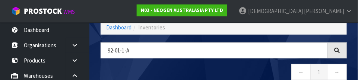
click at [216, 67] on nav "← 1 →" at bounding box center [224, 73] width 246 height 18
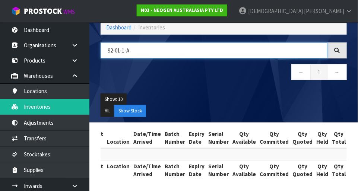
click at [162, 48] on input "92-01-1-A" at bounding box center [214, 50] width 227 height 16
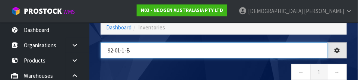
click at [219, 57] on input "92-01-1-B" at bounding box center [214, 50] width 227 height 16
type input "92-01-1-B"
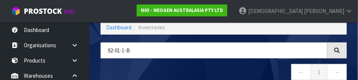
click at [242, 64] on nav "← 1 →" at bounding box center [224, 73] width 246 height 18
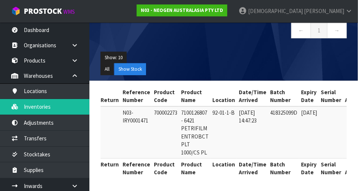
scroll to position [0, 20]
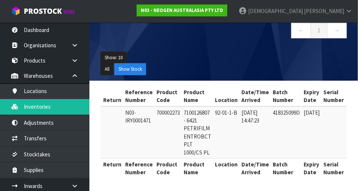
copy td "700002273"
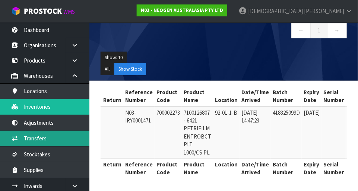
click at [51, 137] on link "Transfers" at bounding box center [44, 138] width 89 height 15
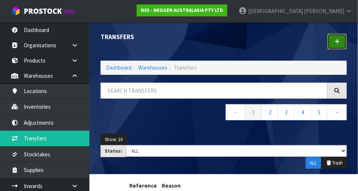
click at [340, 38] on link at bounding box center [336, 42] width 19 height 16
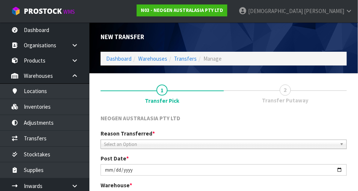
click at [287, 97] on span "Transfer Putaway" at bounding box center [285, 100] width 47 height 8
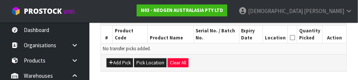
scroll to position [200, 0]
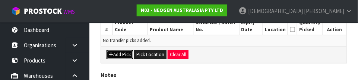
click at [121, 54] on button "Add Pick" at bounding box center [119, 54] width 26 height 9
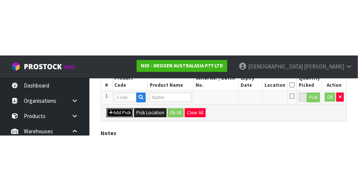
scroll to position [168, 0]
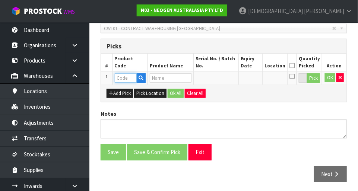
paste input "700002273"
type input "700002273"
type input "7100126807 - 6421 PETRIFILM ENTROBCT PLT 1000/CS PL"
type input "700002273"
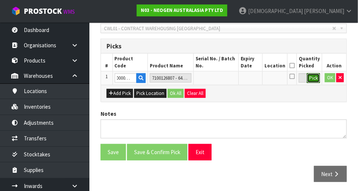
click at [312, 79] on button "Pick" at bounding box center [313, 78] width 13 height 10
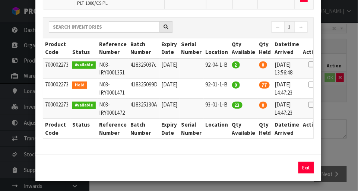
scroll to position [0, 16]
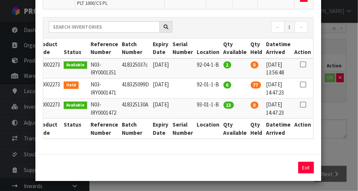
click at [304, 85] on icon at bounding box center [303, 85] width 6 height 0
click at [284, 169] on button "Assign Pick" at bounding box center [280, 168] width 31 height 12
type input "77"
click at [343, 133] on div "Pick Line Picks Product Code Product Name Serial No. / Batch No. Expiry Date Lo…" at bounding box center [179, 95] width 358 height 191
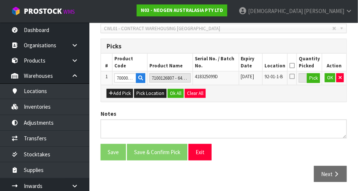
click at [294, 66] on icon at bounding box center [291, 66] width 5 height 0
click at [172, 93] on button "Ok All" at bounding box center [176, 93] width 16 height 9
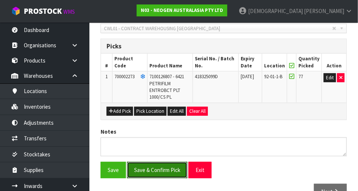
click at [158, 168] on button "Save & Confirm Pick" at bounding box center [157, 170] width 60 height 16
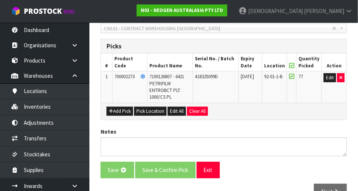
scroll to position [0, 0]
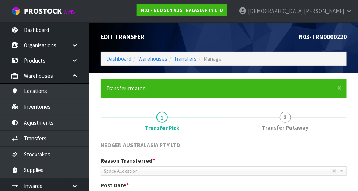
click at [291, 121] on link "2 Transfer Putaway" at bounding box center [285, 120] width 123 height 29
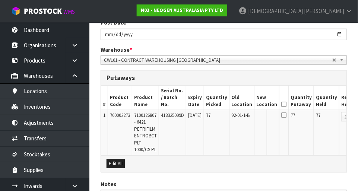
scroll to position [171, 0]
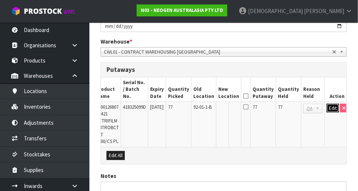
click at [327, 104] on button "Edit" at bounding box center [333, 108] width 12 height 9
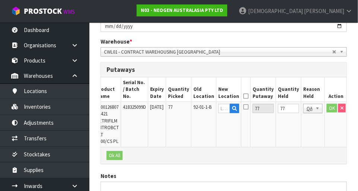
scroll to position [0, 36]
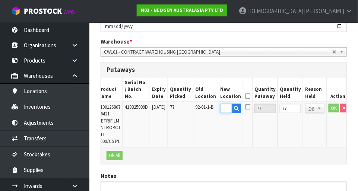
click at [229, 104] on input "text" at bounding box center [226, 108] width 12 height 9
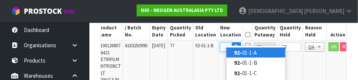
scroll to position [0, 6]
click at [248, 50] on link "92-09 -1-A" at bounding box center [255, 53] width 59 height 10
type input "92-09-1-A"
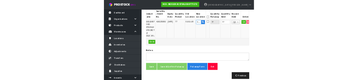
scroll to position [228, 0]
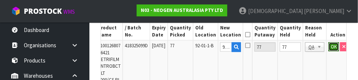
click at [328, 42] on button "OK" at bounding box center [333, 46] width 10 height 9
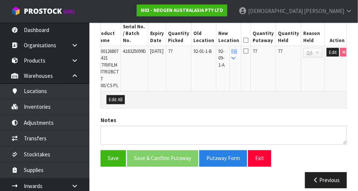
scroll to position [0, 38]
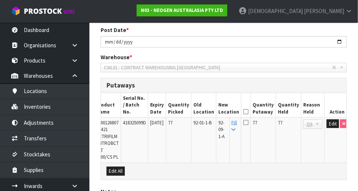
click at [248, 112] on icon at bounding box center [245, 112] width 5 height 0
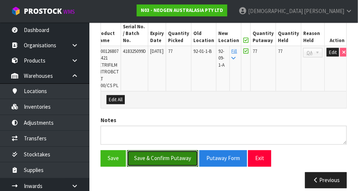
click at [165, 153] on button "Save & Confirm Putaway" at bounding box center [162, 158] width 71 height 16
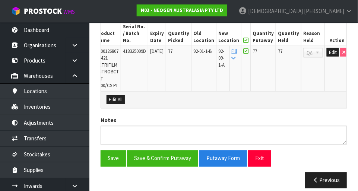
scroll to position [0, 0]
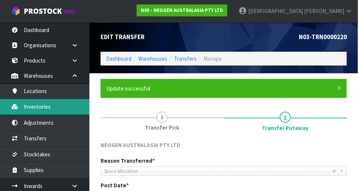
click at [51, 105] on link "Inventories" at bounding box center [44, 106] width 89 height 15
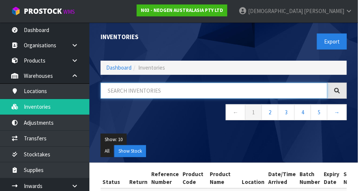
click at [148, 91] on input "text" at bounding box center [214, 91] width 227 height 16
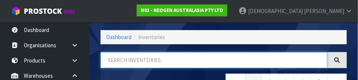
scroll to position [50, 0]
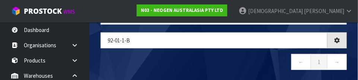
click at [211, 54] on nav "← 1 →" at bounding box center [224, 63] width 246 height 18
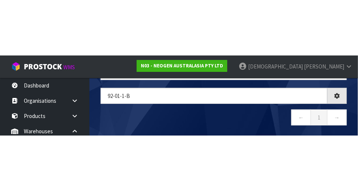
scroll to position [42, 0]
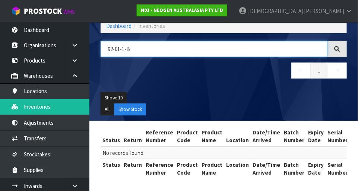
click at [119, 46] on input "92-01-1-B" at bounding box center [214, 49] width 227 height 16
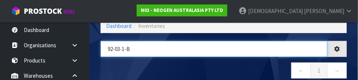
click at [145, 48] on input "92-03-1-B" at bounding box center [214, 49] width 227 height 16
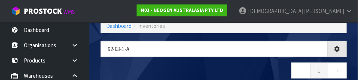
click at [182, 61] on div "92-03-1-a ← 1 →" at bounding box center [223, 63] width 257 height 45
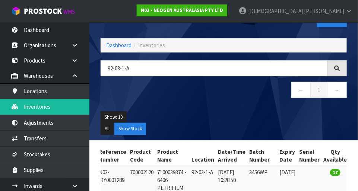
scroll to position [22, 0]
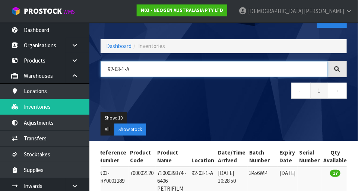
click at [140, 70] on input "92-03-1-A" at bounding box center [214, 69] width 227 height 16
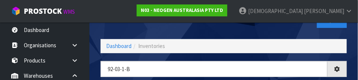
click at [227, 29] on div "Export" at bounding box center [288, 20] width 129 height 38
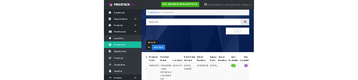
scroll to position [6, 0]
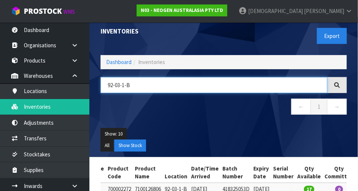
click at [119, 87] on input "92-03-1-B" at bounding box center [214, 85] width 227 height 16
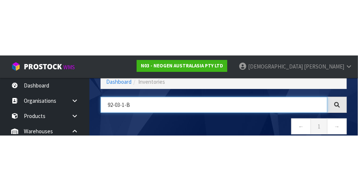
scroll to position [50, 0]
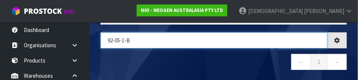
click at [165, 38] on input "92-05-1-B" at bounding box center [214, 40] width 227 height 16
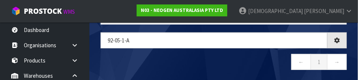
click at [188, 57] on nav "← 1 →" at bounding box center [224, 63] width 246 height 18
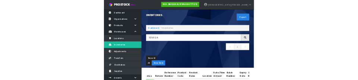
scroll to position [0, 0]
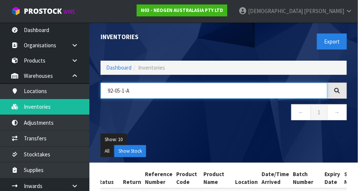
click at [146, 90] on input "92-05-1-A" at bounding box center [214, 91] width 227 height 16
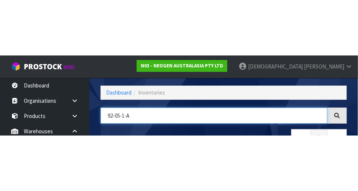
scroll to position [50, 0]
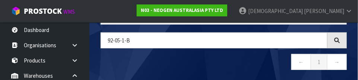
click at [222, 56] on nav "← 1 →" at bounding box center [224, 63] width 246 height 18
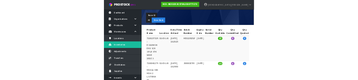
scroll to position [0, 0]
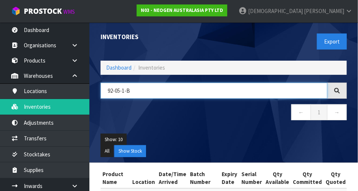
click at [124, 90] on input "92-05-1-B" at bounding box center [214, 91] width 227 height 16
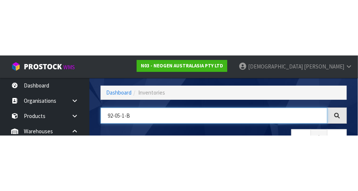
scroll to position [50, 0]
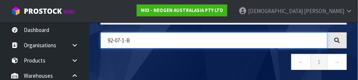
click at [155, 37] on input "92-07-1-B" at bounding box center [214, 40] width 227 height 16
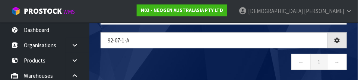
click at [200, 57] on nav "← 1 →" at bounding box center [224, 63] width 246 height 18
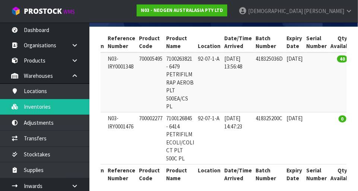
scroll to position [0, 44]
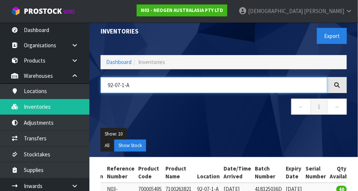
click at [162, 87] on input "92-07-1-A" at bounding box center [214, 85] width 227 height 16
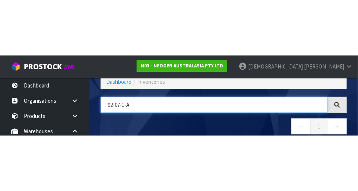
scroll to position [50, 0]
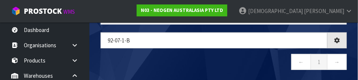
click at [213, 55] on nav "← 1 →" at bounding box center [224, 63] width 246 height 18
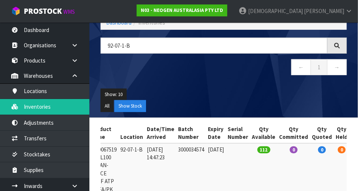
scroll to position [0, 0]
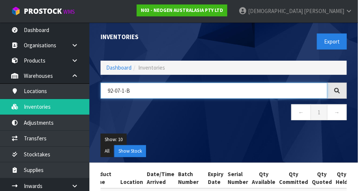
click at [144, 89] on input "92-07-1-B" at bounding box center [214, 91] width 227 height 16
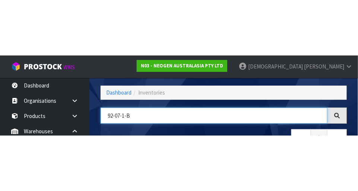
scroll to position [50, 0]
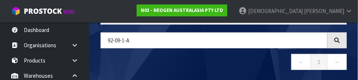
click at [186, 57] on nav "← 1 →" at bounding box center [224, 63] width 246 height 18
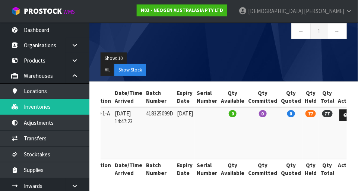
scroll to position [0, 0]
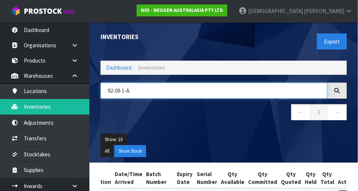
click at [149, 90] on input "92-09-1-A" at bounding box center [214, 91] width 227 height 16
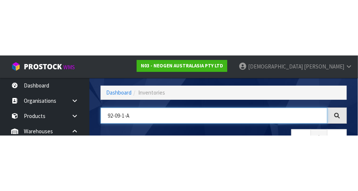
scroll to position [50, 0]
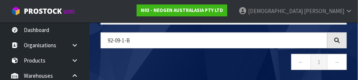
click at [203, 52] on div "92-09-1-b ← 1 →" at bounding box center [223, 54] width 257 height 45
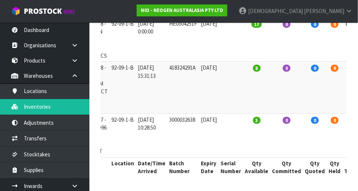
scroll to position [0, 0]
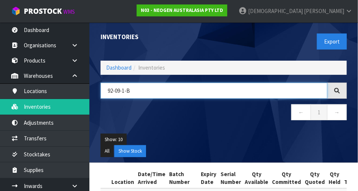
click at [121, 87] on input "92-09-1-B" at bounding box center [214, 91] width 227 height 16
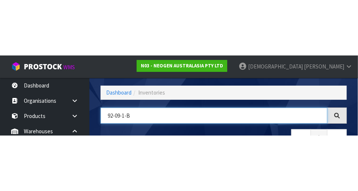
scroll to position [50, 0]
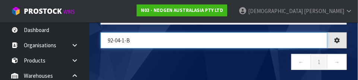
type input "92-04-1-B"
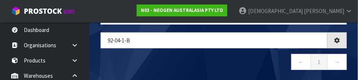
click at [176, 61] on nav "← 1 →" at bounding box center [224, 63] width 246 height 18
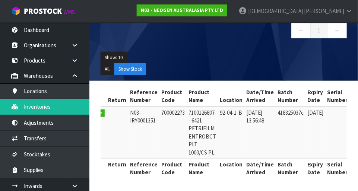
scroll to position [0, 20]
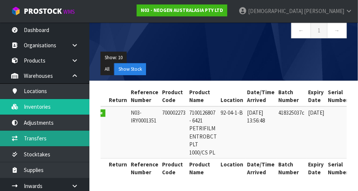
click at [44, 134] on link "Transfers" at bounding box center [44, 138] width 89 height 15
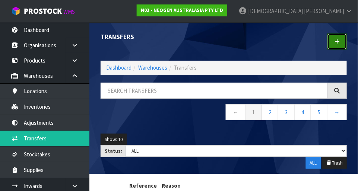
click at [341, 44] on link at bounding box center [336, 42] width 19 height 16
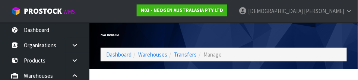
scroll to position [110, 0]
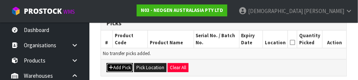
click at [123, 67] on button "Add Pick" at bounding box center [119, 67] width 26 height 9
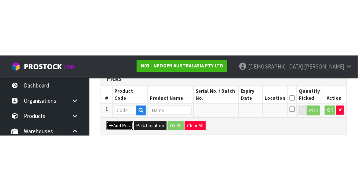
scroll to position [168, 0]
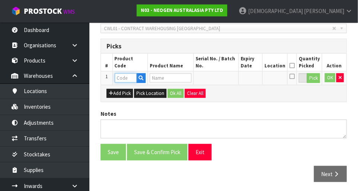
paste input "700002273"
type input "700002273"
type input "7100126807 - 6421 PETRIFILM ENTROBCT PLT 1000/CS PL"
type input "700002273"
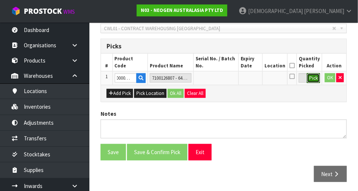
click at [315, 77] on button "Pick" at bounding box center [313, 78] width 13 height 10
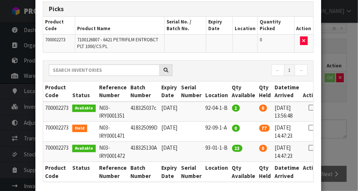
scroll to position [0, 16]
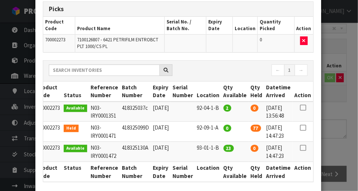
click at [303, 108] on icon at bounding box center [303, 108] width 6 height 0
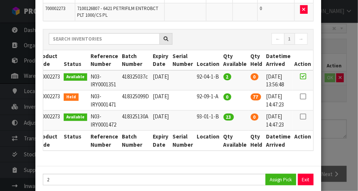
scroll to position [81, 0]
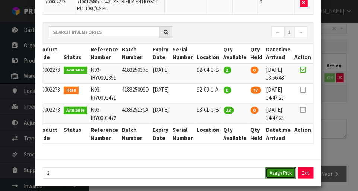
click at [276, 173] on button "Assign Pick" at bounding box center [280, 173] width 31 height 12
type input "2"
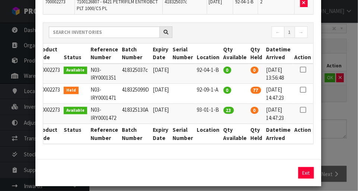
click at [337, 136] on div "Pick Line Picks Product Code Product Name Serial No. / Batch No. Expiry Date Lo…" at bounding box center [179, 95] width 358 height 191
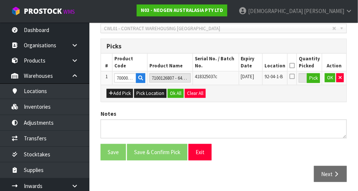
click at [297, 65] on th at bounding box center [291, 62] width 9 height 17
click at [174, 95] on button "Ok All" at bounding box center [176, 93] width 16 height 9
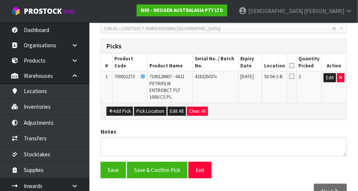
click at [294, 66] on icon at bounding box center [291, 66] width 5 height 0
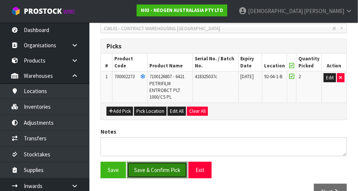
click at [160, 169] on button "Save & Confirm Pick" at bounding box center [157, 170] width 60 height 16
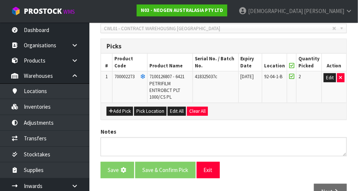
scroll to position [0, 0]
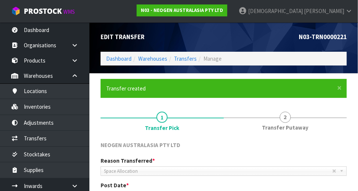
click at [281, 118] on span "2" at bounding box center [285, 117] width 11 height 11
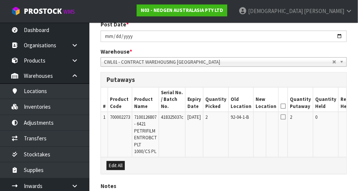
scroll to position [161, 0]
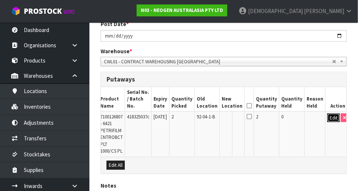
click at [328, 114] on button "Edit" at bounding box center [333, 118] width 12 height 9
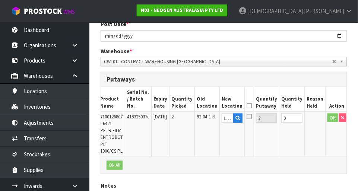
scroll to position [0, 32]
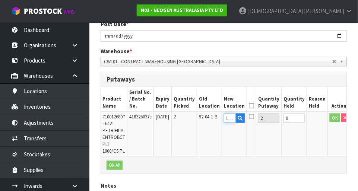
click at [236, 114] on input "text" at bounding box center [230, 118] width 12 height 9
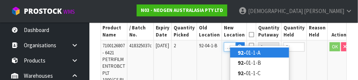
scroll to position [0, 6]
click at [254, 49] on link "92-08 -1-A" at bounding box center [259, 53] width 59 height 10
type input "92-08-1-A"
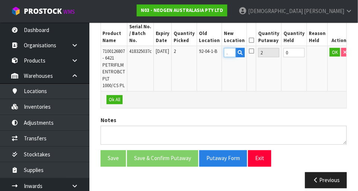
scroll to position [0, 0]
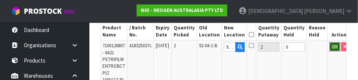
click at [329, 42] on button "OK" at bounding box center [334, 46] width 10 height 9
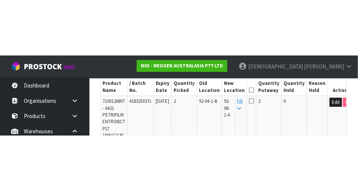
scroll to position [227, 0]
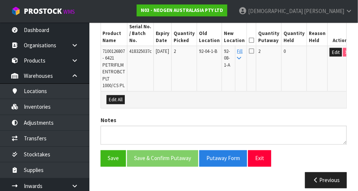
click at [254, 40] on icon at bounding box center [251, 40] width 5 height 0
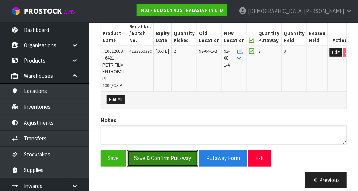
click at [173, 150] on button "Save & Confirm Putaway" at bounding box center [162, 158] width 71 height 16
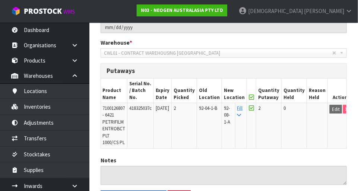
scroll to position [179, 0]
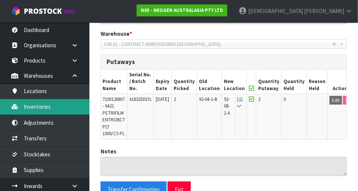
click at [44, 108] on link "Inventories" at bounding box center [44, 106] width 89 height 15
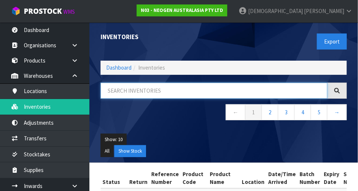
click at [152, 92] on input "text" at bounding box center [214, 91] width 227 height 16
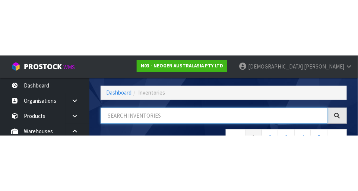
scroll to position [50, 0]
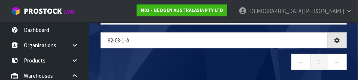
click at [187, 62] on nav "← 1 →" at bounding box center [224, 63] width 246 height 18
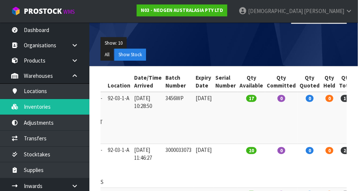
scroll to position [96, 0]
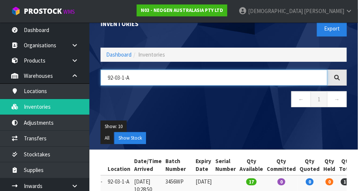
click at [147, 78] on input "92-03-1-A" at bounding box center [214, 78] width 227 height 16
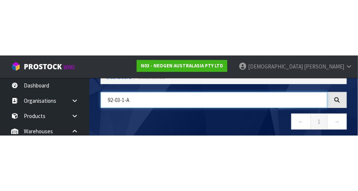
scroll to position [50, 0]
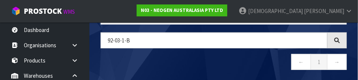
click at [204, 64] on nav "← 1 →" at bounding box center [224, 63] width 246 height 18
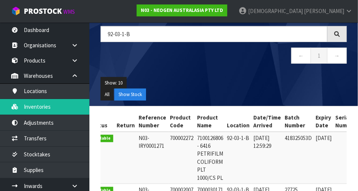
scroll to position [0, 0]
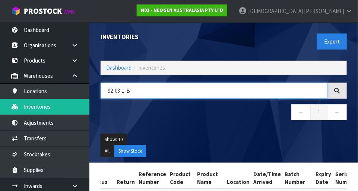
click at [160, 93] on input "92-03-1-B" at bounding box center [214, 91] width 227 height 16
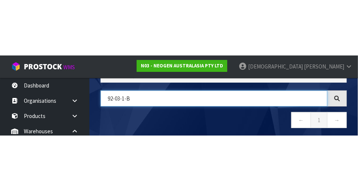
scroll to position [50, 0]
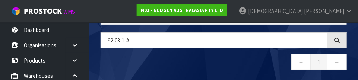
click at [180, 65] on nav "← 1 →" at bounding box center [224, 63] width 246 height 18
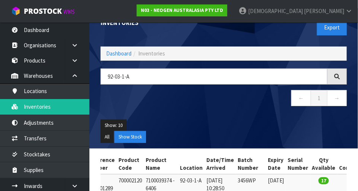
scroll to position [0, 0]
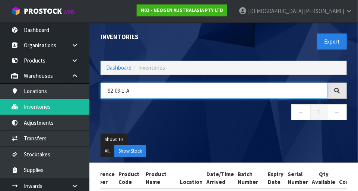
click at [121, 90] on input "92-03-1-A" at bounding box center [214, 91] width 227 height 16
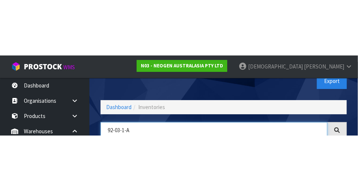
scroll to position [50, 0]
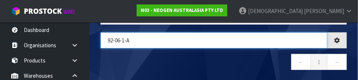
click at [156, 37] on input "92-06-1-A" at bounding box center [214, 40] width 227 height 16
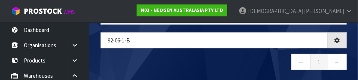
click at [219, 64] on nav "← 1 →" at bounding box center [224, 63] width 246 height 18
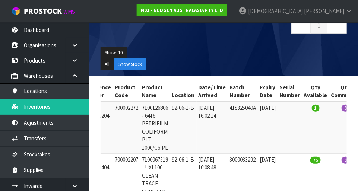
scroll to position [56, 0]
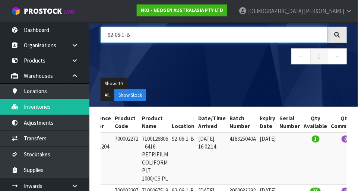
click at [157, 31] on input "92-06-1-B" at bounding box center [214, 35] width 227 height 16
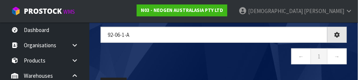
click at [181, 51] on nav "← 1 →" at bounding box center [224, 57] width 246 height 18
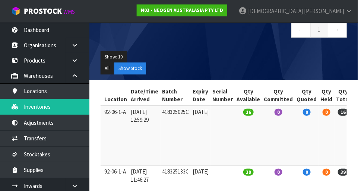
scroll to position [0, 0]
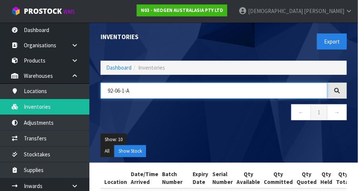
click at [149, 88] on input "92-06-1-A" at bounding box center [214, 91] width 227 height 16
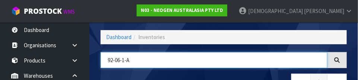
scroll to position [50, 0]
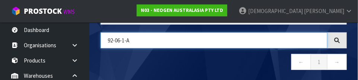
click at [122, 38] on input "92-06-1-A" at bounding box center [214, 40] width 227 height 16
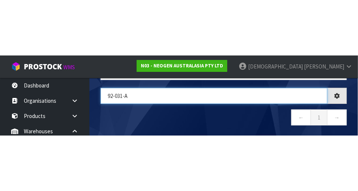
scroll to position [0, 119]
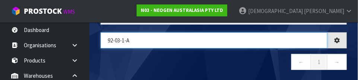
click at [190, 47] on input "92-03-1-A" at bounding box center [214, 40] width 227 height 16
type input "92-03-1-A"
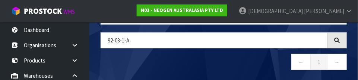
click at [238, 56] on nav "← 1 →" at bounding box center [224, 63] width 246 height 18
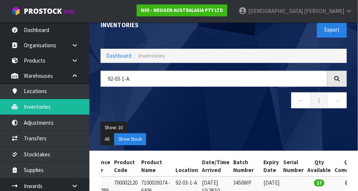
scroll to position [4, 0]
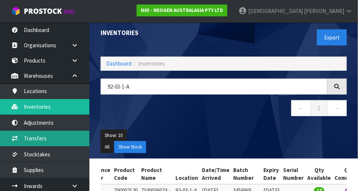
click at [42, 142] on link "Transfers" at bounding box center [44, 138] width 89 height 15
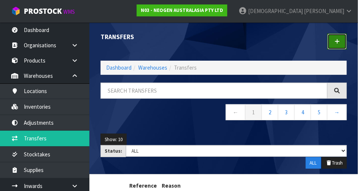
click at [339, 39] on icon at bounding box center [336, 42] width 5 height 6
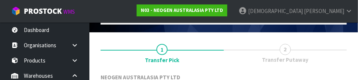
scroll to position [110, 0]
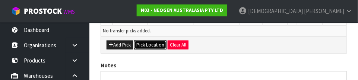
click at [145, 46] on button "Pick Location" at bounding box center [150, 45] width 32 height 9
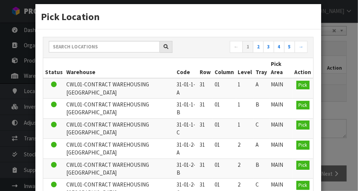
scroll to position [8, 0]
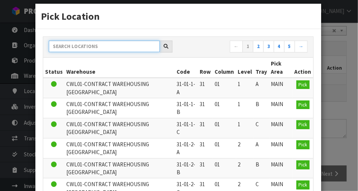
paste input "92-03-1-A"
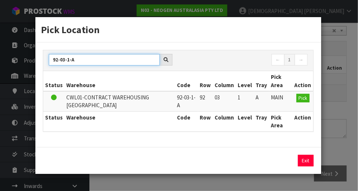
scroll to position [0, 0]
type input "92-03-1-A"
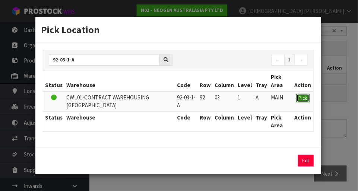
click at [302, 100] on span "Pick" at bounding box center [303, 98] width 9 height 6
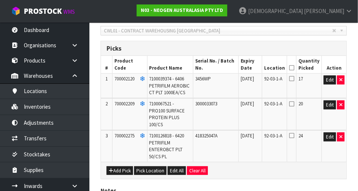
click at [294, 68] on icon at bounding box center [291, 68] width 5 height 0
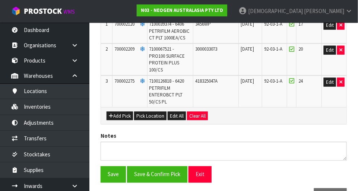
scroll to position [225, 0]
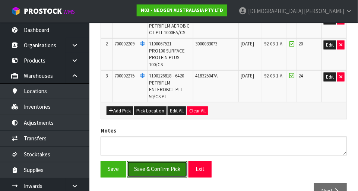
click at [163, 167] on button "Save & Confirm Pick" at bounding box center [157, 169] width 60 height 16
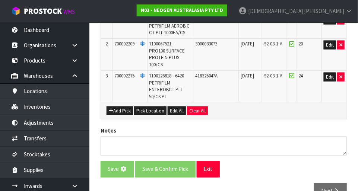
scroll to position [0, 0]
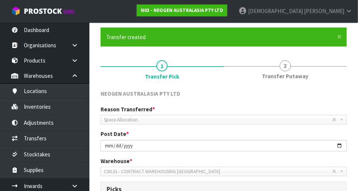
scroll to position [52, 0]
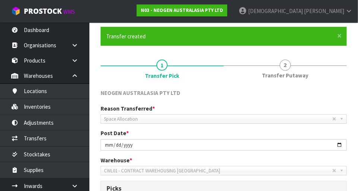
click at [287, 72] on span "Transfer Putaway" at bounding box center [285, 75] width 47 height 8
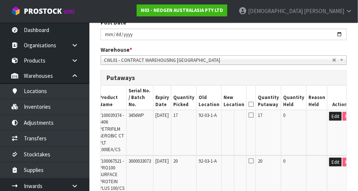
scroll to position [166, 0]
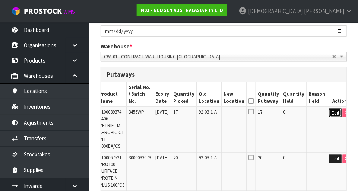
click at [331, 109] on button "Edit" at bounding box center [335, 113] width 12 height 9
click at [230, 109] on input "text" at bounding box center [229, 113] width 12 height 9
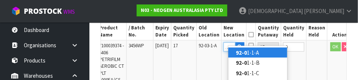
scroll to position [0, 6]
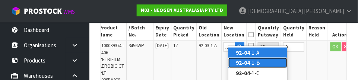
click at [254, 62] on link "92-04 -1-B" at bounding box center [257, 63] width 59 height 10
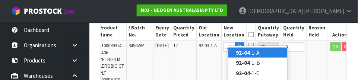
type input "92-04-1-B"
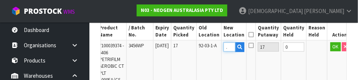
scroll to position [0, 0]
click at [330, 42] on button "OK" at bounding box center [335, 46] width 10 height 9
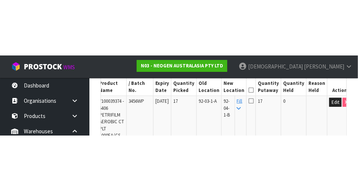
scroll to position [232, 0]
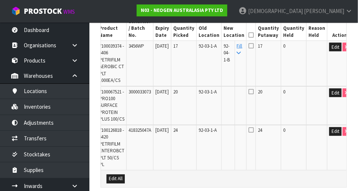
click at [252, 35] on icon at bounding box center [250, 35] width 5 height 0
click at [241, 51] on icon at bounding box center [239, 53] width 4 height 5
click at [252, 35] on icon at bounding box center [250, 35] width 5 height 0
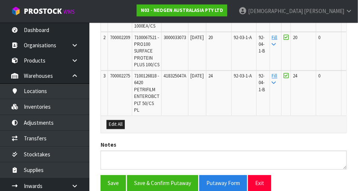
scroll to position [318, 0]
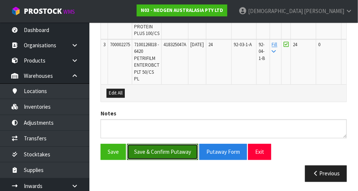
click at [176, 146] on button "Save & Confirm Putaway" at bounding box center [162, 152] width 71 height 16
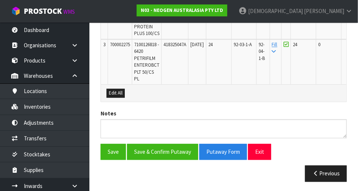
scroll to position [0, 0]
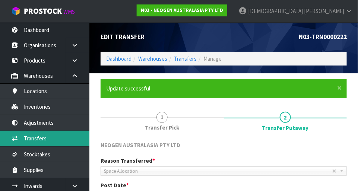
click at [46, 132] on link "Transfers" at bounding box center [44, 138] width 89 height 15
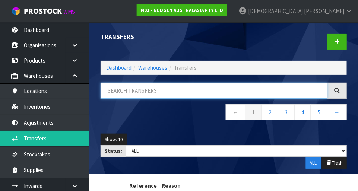
click at [164, 92] on input "text" at bounding box center [214, 91] width 227 height 16
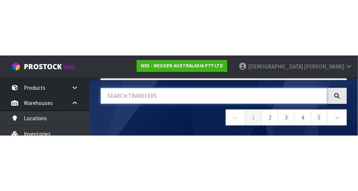
scroll to position [29, 0]
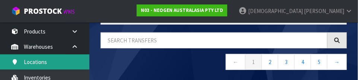
click at [45, 63] on link "Locations" at bounding box center [44, 61] width 89 height 15
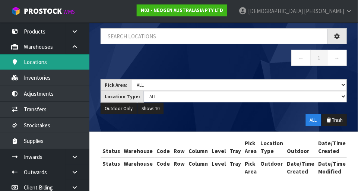
scroll to position [44, 0]
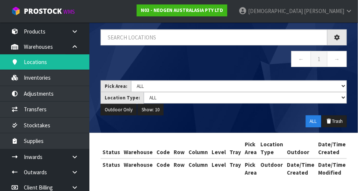
click at [45, 79] on div "Locations Dashboard Warehouses Locations ← 1 → Pick Area: Main Refurb Damaged P…" at bounding box center [179, 74] width 358 height 236
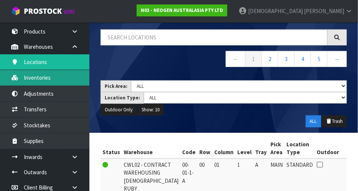
click at [41, 81] on link "Inventories" at bounding box center [44, 77] width 89 height 15
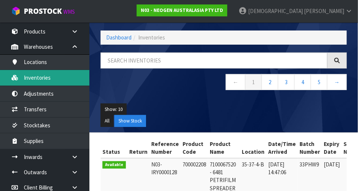
scroll to position [44, 0]
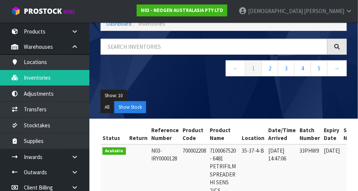
click at [156, 64] on nav "← 1 2 3 4 5 →" at bounding box center [224, 69] width 246 height 18
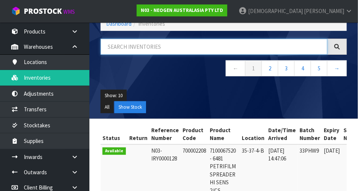
click at [183, 48] on input "text" at bounding box center [214, 47] width 227 height 16
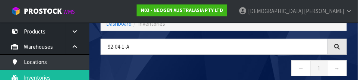
click at [195, 62] on nav "← 1 →" at bounding box center [224, 69] width 246 height 18
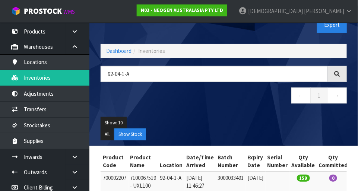
scroll to position [0, 0]
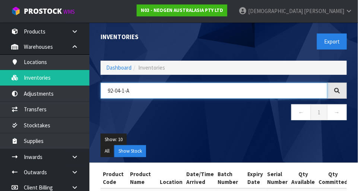
click at [120, 89] on input "92-04-1-A" at bounding box center [214, 91] width 227 height 16
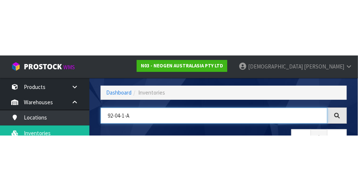
scroll to position [50, 0]
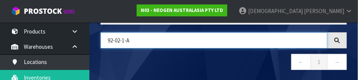
click at [150, 39] on input "92-02-1-A" at bounding box center [214, 40] width 227 height 16
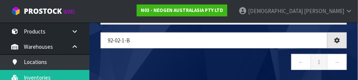
click at [206, 56] on nav "← 1 →" at bounding box center [224, 63] width 246 height 18
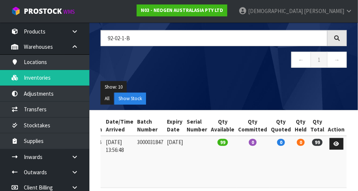
scroll to position [0, 0]
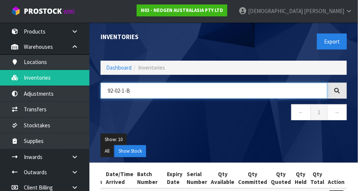
click at [150, 87] on input "92-02-1-B" at bounding box center [214, 91] width 227 height 16
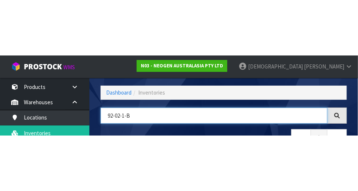
scroll to position [50, 0]
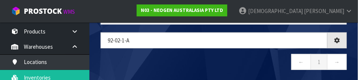
click at [178, 57] on nav "← 1 →" at bounding box center [224, 63] width 246 height 18
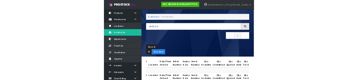
scroll to position [0, 0]
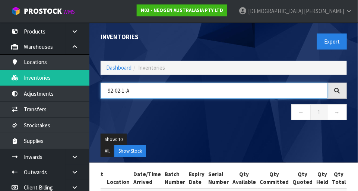
click at [147, 91] on input "92-02-1-A" at bounding box center [214, 91] width 227 height 16
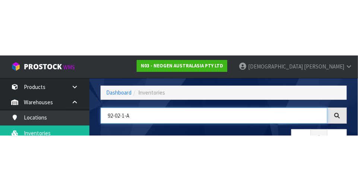
scroll to position [50, 0]
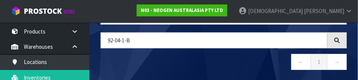
click at [205, 57] on nav "← 1 →" at bounding box center [224, 63] width 246 height 18
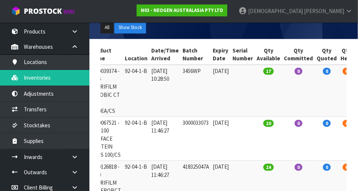
scroll to position [0, 0]
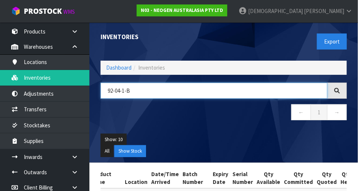
click at [139, 90] on input "92-04-1-B" at bounding box center [214, 91] width 227 height 16
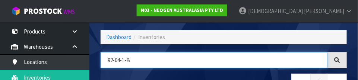
scroll to position [50, 0]
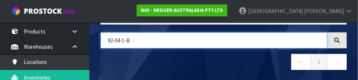
click at [121, 39] on input "92-04-1-B" at bounding box center [214, 40] width 227 height 16
type input "92-03-1-B"
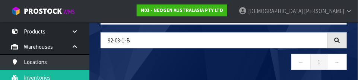
click at [190, 54] on nav "← 1 →" at bounding box center [224, 63] width 246 height 18
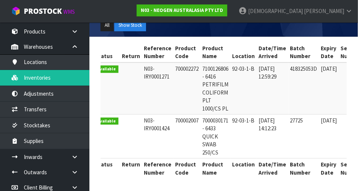
scroll to position [0, 0]
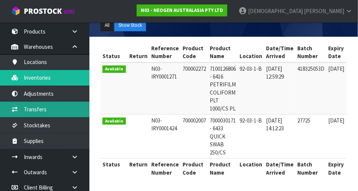
click at [54, 109] on link "Transfers" at bounding box center [44, 109] width 89 height 15
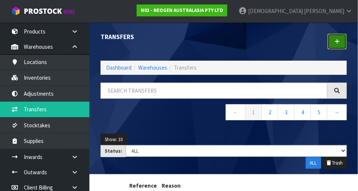
click at [338, 41] on icon at bounding box center [336, 42] width 5 height 6
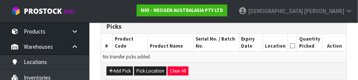
click at [156, 57] on td "No transfer picks added." at bounding box center [223, 57] width 245 height 11
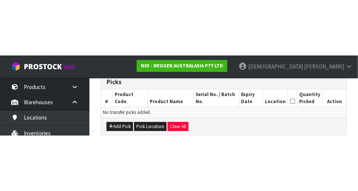
scroll to position [165, 0]
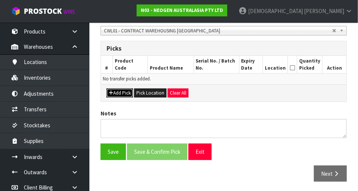
click at [121, 89] on button "Add Pick" at bounding box center [119, 93] width 26 height 9
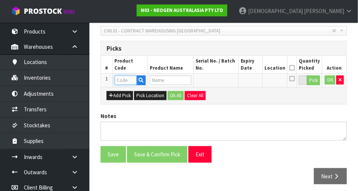
paste input "700002272"
type input "700002272"
type input "7100126806 - 6416 PETRIFILM COLIFORM PLT 1000/CS PL"
type input "700002272"
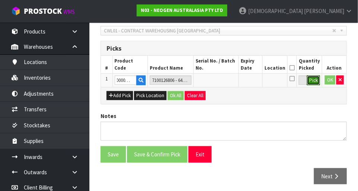
click at [311, 81] on button "Pick" at bounding box center [313, 81] width 13 height 10
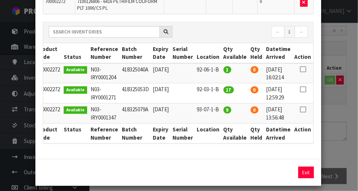
scroll to position [0, 16]
click at [303, 89] on icon at bounding box center [303, 89] width 6 height 0
click at [278, 168] on button "Assign Pick" at bounding box center [280, 173] width 31 height 12
type input "17"
click at [347, 126] on div "Pick Line Picks Product Code Product Name Serial No. / Batch No. Expiry Date Lo…" at bounding box center [179, 95] width 358 height 191
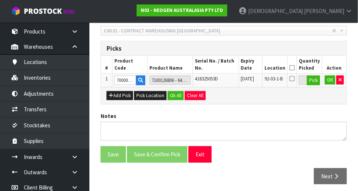
click at [294, 68] on icon at bounding box center [291, 68] width 5 height 0
click at [174, 93] on button "Ok All" at bounding box center [176, 95] width 16 height 9
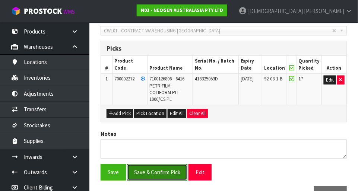
click at [157, 172] on button "Save & Confirm Pick" at bounding box center [157, 172] width 60 height 16
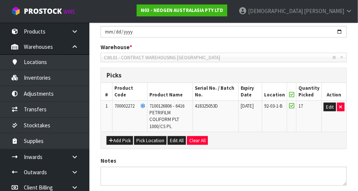
scroll to position [0, 0]
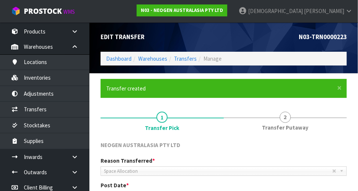
click at [291, 119] on link "2 Transfer Putaway" at bounding box center [285, 120] width 123 height 29
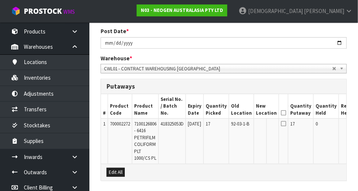
scroll to position [177, 0]
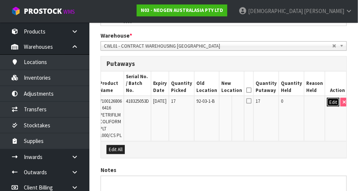
click at [329, 98] on button "Edit" at bounding box center [333, 102] width 12 height 9
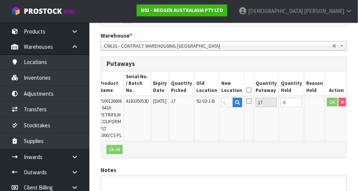
scroll to position [0, 32]
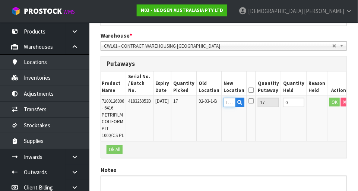
click at [233, 98] on input "text" at bounding box center [229, 102] width 12 height 9
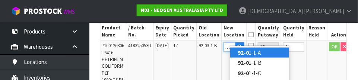
scroll to position [0, 6]
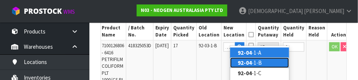
click at [255, 60] on link "92-04 -1-B" at bounding box center [259, 63] width 59 height 10
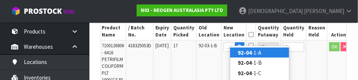
type input "92-04-1-B"
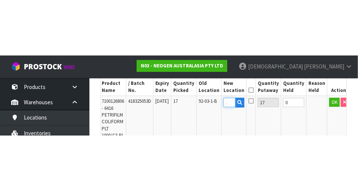
scroll to position [0, 0]
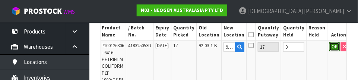
click at [329, 42] on button "OK" at bounding box center [334, 46] width 10 height 9
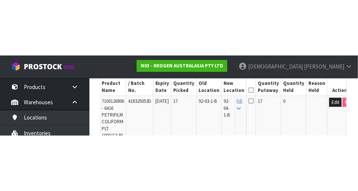
scroll to position [227, 0]
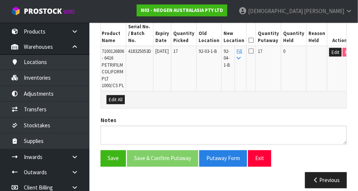
click at [254, 40] on icon at bounding box center [250, 40] width 5 height 0
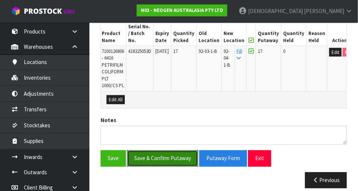
click at [170, 151] on button "Save & Confirm Putaway" at bounding box center [162, 158] width 71 height 16
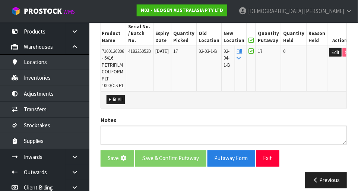
scroll to position [0, 0]
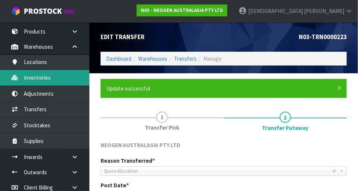
click at [51, 80] on link "Inventories" at bounding box center [44, 77] width 89 height 15
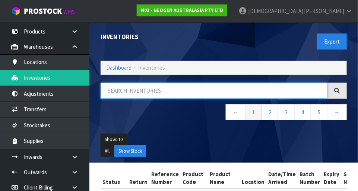
click at [160, 88] on input "text" at bounding box center [214, 91] width 227 height 16
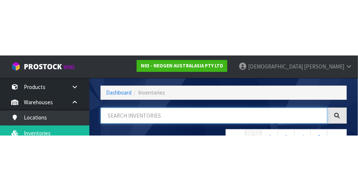
scroll to position [50, 0]
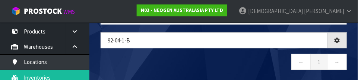
click at [219, 59] on nav "← 1 →" at bounding box center [224, 63] width 246 height 18
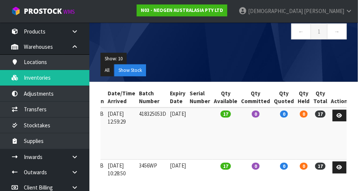
scroll to position [0, 0]
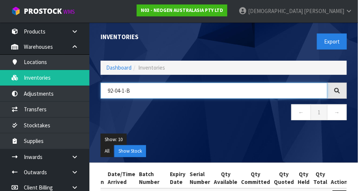
click at [137, 89] on input "92-04-1-B" at bounding box center [214, 91] width 227 height 16
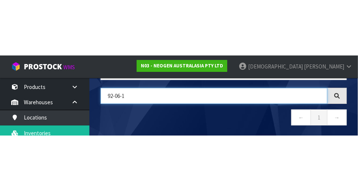
scroll to position [0, 162]
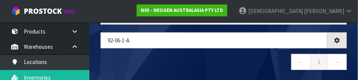
click at [200, 54] on nav "← 1 →" at bounding box center [224, 63] width 246 height 18
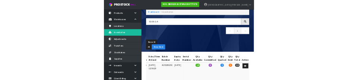
scroll to position [32, 0]
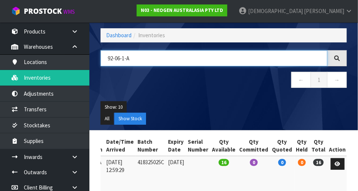
click at [165, 56] on input "92-06-1-A" at bounding box center [214, 58] width 227 height 16
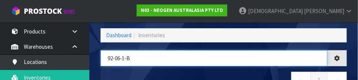
click at [203, 61] on input "92-06-1-b" at bounding box center [214, 58] width 227 height 16
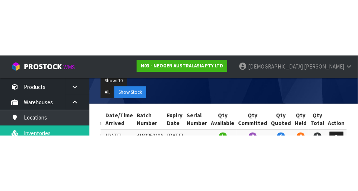
scroll to position [114, 0]
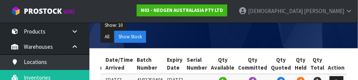
click at [265, 32] on ul "All Show Stock" at bounding box center [224, 37] width 246 height 12
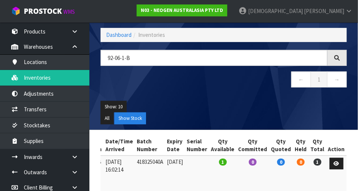
scroll to position [0, 0]
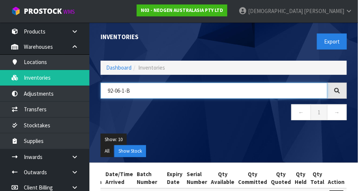
click at [141, 92] on input "92-06-1-B" at bounding box center [214, 91] width 227 height 16
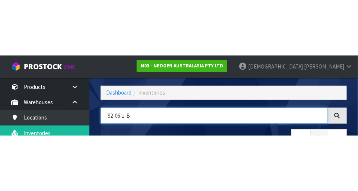
scroll to position [50, 0]
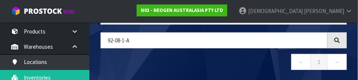
click at [188, 58] on nav "← 1 →" at bounding box center [224, 63] width 246 height 18
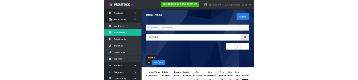
scroll to position [0, 0]
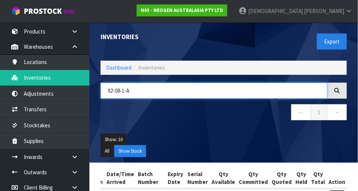
click at [153, 87] on input "92-08-1-A" at bounding box center [214, 91] width 227 height 16
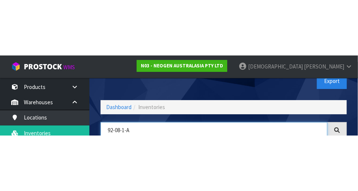
scroll to position [50, 0]
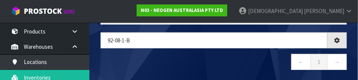
click at [220, 57] on nav "← 1 →" at bounding box center [224, 63] width 246 height 18
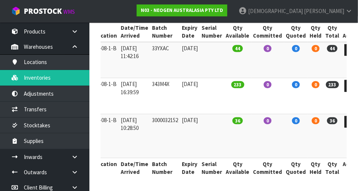
scroll to position [147, 0]
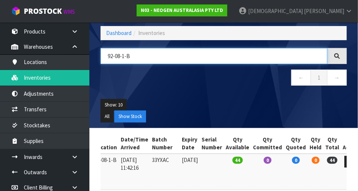
click at [166, 53] on input "92-08-1-B" at bounding box center [214, 56] width 227 height 16
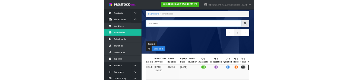
scroll to position [35, 0]
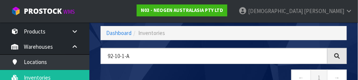
click at [192, 69] on div "92-10-1-a ← 1 →" at bounding box center [223, 70] width 257 height 45
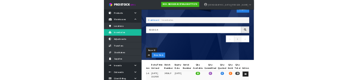
scroll to position [22, 0]
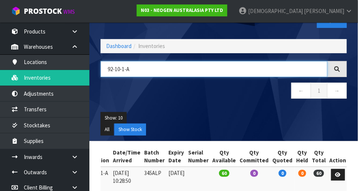
click at [166, 69] on input "92-10-1-A" at bounding box center [214, 69] width 227 height 16
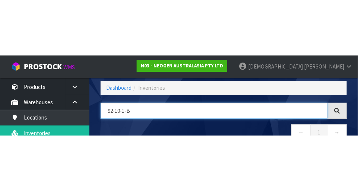
scroll to position [59, 0]
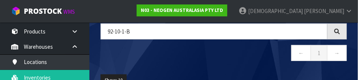
click at [221, 61] on nav "← 1 →" at bounding box center [224, 54] width 246 height 18
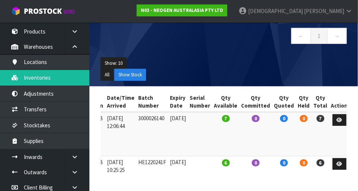
scroll to position [0, 0]
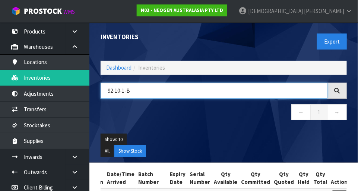
click at [145, 90] on input "92-10-1-B" at bounding box center [214, 91] width 227 height 16
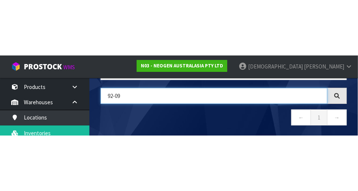
scroll to position [0, 164]
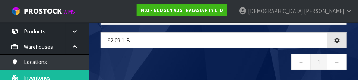
click at [209, 54] on nav "← 1 →" at bounding box center [224, 63] width 246 height 18
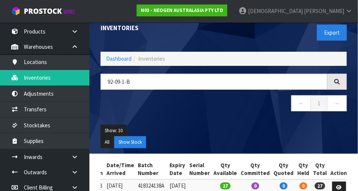
scroll to position [0, 0]
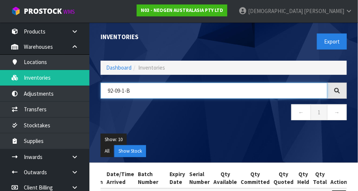
click at [153, 89] on input "92-09-1-B" at bounding box center [214, 91] width 227 height 16
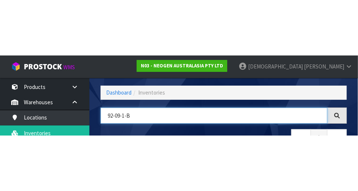
scroll to position [50, 0]
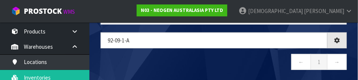
click at [185, 54] on nav "← 1 →" at bounding box center [224, 63] width 246 height 18
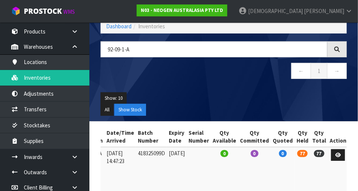
scroll to position [0, 0]
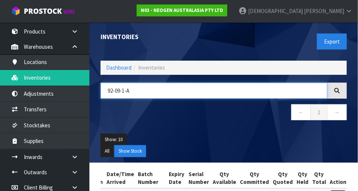
click at [140, 89] on input "92-09-1-A" at bounding box center [214, 91] width 227 height 16
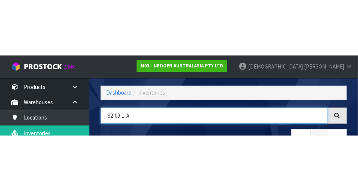
scroll to position [50, 0]
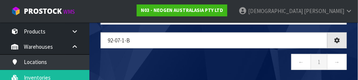
click at [222, 56] on nav "← 1 →" at bounding box center [224, 63] width 246 height 18
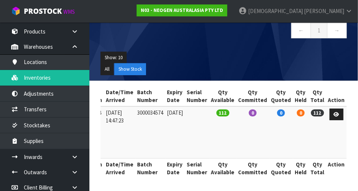
scroll to position [0, 162]
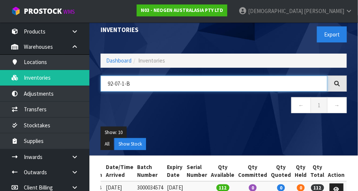
click at [147, 81] on input "92-07-1-B" at bounding box center [214, 84] width 227 height 16
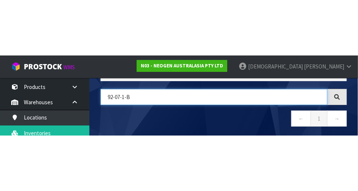
scroll to position [50, 0]
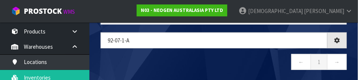
click at [170, 54] on nav "← 1 →" at bounding box center [224, 63] width 246 height 18
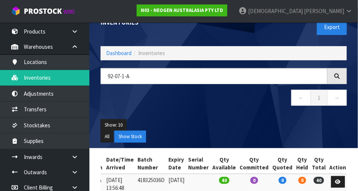
scroll to position [0, 0]
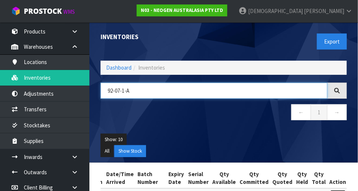
click at [135, 89] on input "92-07-1-A" at bounding box center [214, 91] width 227 height 16
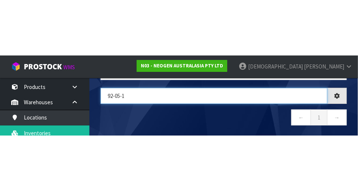
scroll to position [0, 119]
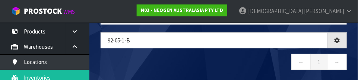
click at [227, 57] on nav "← 1 →" at bounding box center [224, 63] width 246 height 18
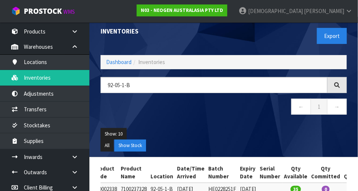
scroll to position [0, 0]
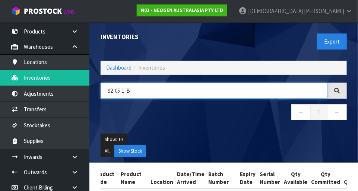
click at [157, 93] on input "92-05-1-B" at bounding box center [214, 91] width 227 height 16
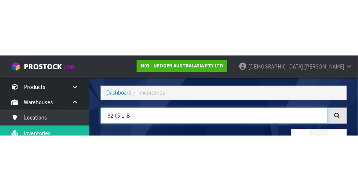
scroll to position [50, 0]
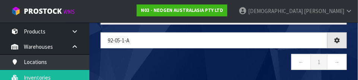
click at [192, 58] on nav "← 1 →" at bounding box center [224, 63] width 246 height 18
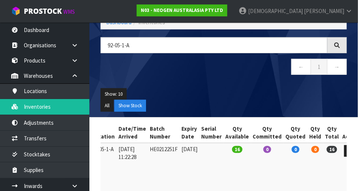
scroll to position [45, 0]
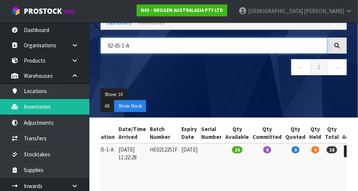
click at [159, 42] on input "92-05-1-A" at bounding box center [214, 46] width 227 height 16
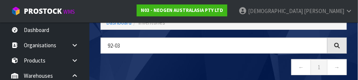
click at [184, 60] on nav "← 1 →" at bounding box center [224, 68] width 246 height 18
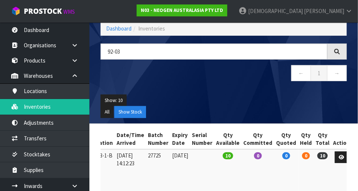
scroll to position [0, 0]
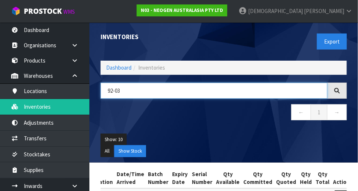
click at [150, 92] on input "92-03" at bounding box center [214, 91] width 227 height 16
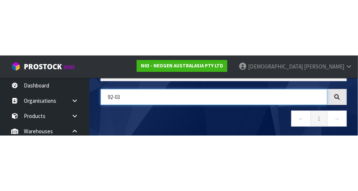
scroll to position [50, 0]
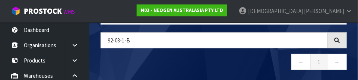
click at [219, 57] on nav "← 1 →" at bounding box center [224, 63] width 246 height 18
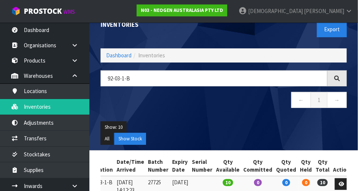
scroll to position [0, 0]
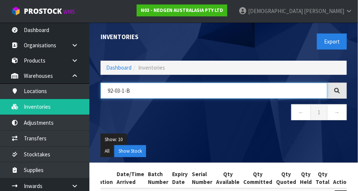
click at [160, 92] on input "92-03-1-B" at bounding box center [214, 91] width 227 height 16
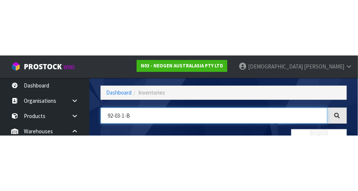
scroll to position [50, 0]
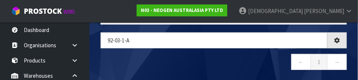
click at [179, 54] on nav "← 1 →" at bounding box center [224, 63] width 246 height 18
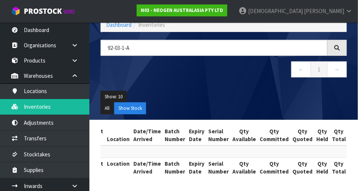
scroll to position [42, 0]
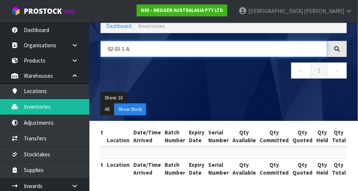
click at [156, 47] on input "92-03-1-A" at bounding box center [214, 49] width 227 height 16
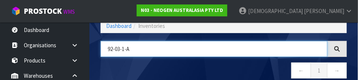
click at [122, 49] on input "92-03-1-A" at bounding box center [214, 49] width 227 height 16
click at [181, 55] on input "92-01-1-A" at bounding box center [214, 49] width 227 height 16
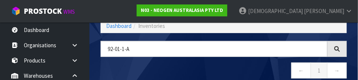
click at [210, 61] on div "92-01-1-A ← 1 →" at bounding box center [223, 63] width 257 height 45
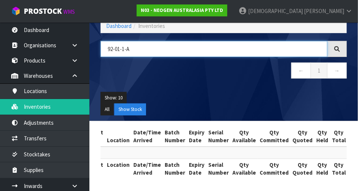
click at [164, 45] on input "92-01-1-A" at bounding box center [214, 49] width 227 height 16
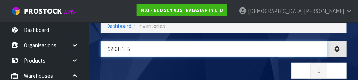
click at [205, 56] on input "92-01-1-b" at bounding box center [214, 49] width 227 height 16
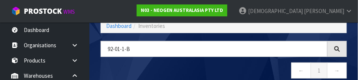
click at [257, 63] on nav "← 1 →" at bounding box center [224, 72] width 246 height 18
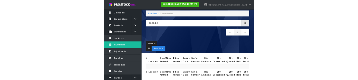
scroll to position [0, 0]
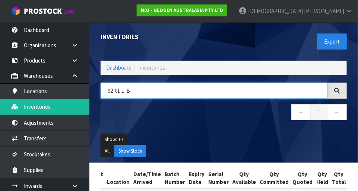
click at [120, 92] on input "92-01-1-B" at bounding box center [214, 91] width 227 height 16
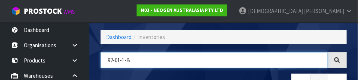
scroll to position [50, 0]
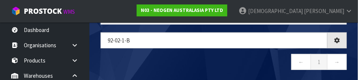
click at [214, 62] on nav "← 1 →" at bounding box center [224, 63] width 246 height 18
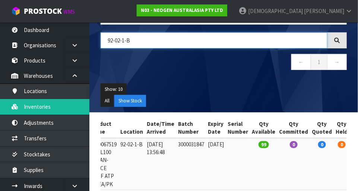
click at [158, 41] on input "92-02-1-B" at bounding box center [214, 40] width 227 height 16
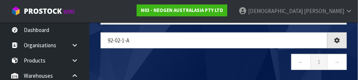
click at [163, 58] on nav "← 1 →" at bounding box center [224, 63] width 246 height 18
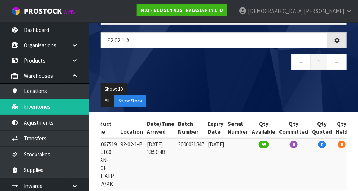
scroll to position [42, 0]
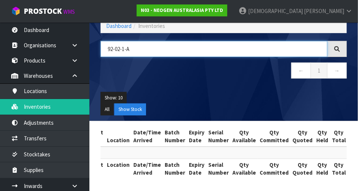
click at [117, 48] on input "92-02-1-A" at bounding box center [214, 49] width 227 height 16
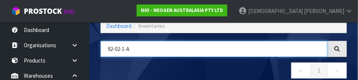
click at [121, 48] on input "92-02-1-A" at bounding box center [214, 49] width 227 height 16
click at [167, 55] on input "92-04-1-A" at bounding box center [214, 49] width 227 height 16
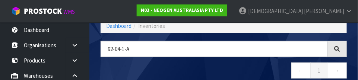
click at [241, 71] on nav "← 1 →" at bounding box center [224, 72] width 246 height 18
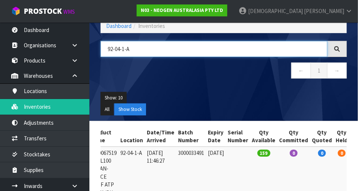
click at [155, 48] on input "92-04-1-A" at bounding box center [214, 49] width 227 height 16
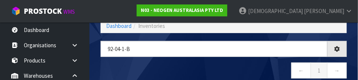
click at [200, 65] on nav "← 1 →" at bounding box center [224, 72] width 246 height 18
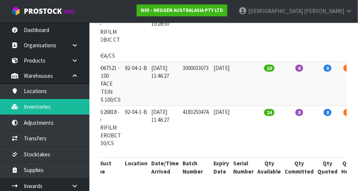
scroll to position [233, 0]
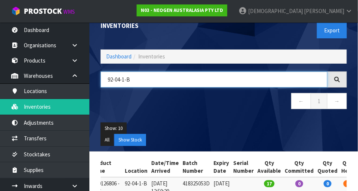
click at [148, 79] on input "92-04-1-B" at bounding box center [214, 79] width 227 height 16
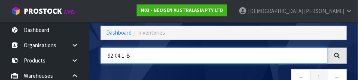
scroll to position [50, 0]
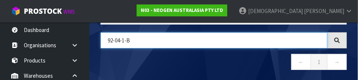
click at [118, 37] on input "92-04-1-B" at bounding box center [214, 40] width 227 height 16
click at [117, 39] on input "92-04-1-B" at bounding box center [214, 40] width 227 height 16
click at [118, 40] on input "92-04-1-B" at bounding box center [214, 40] width 227 height 16
click at [122, 40] on input "92-04-1-B" at bounding box center [214, 40] width 227 height 16
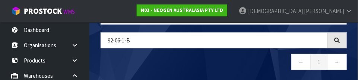
click at [197, 57] on nav "← 1 →" at bounding box center [224, 63] width 246 height 18
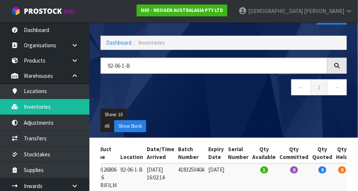
scroll to position [27, 0]
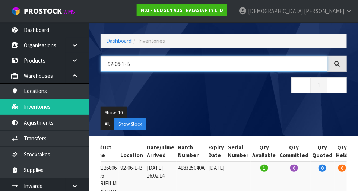
click at [162, 69] on input "92-06-1-B" at bounding box center [214, 64] width 227 height 16
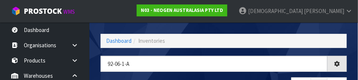
click at [195, 24] on div "Inventories Export" at bounding box center [223, 15] width 257 height 38
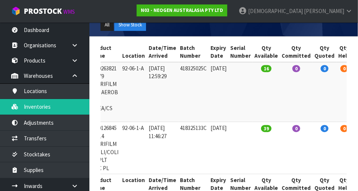
scroll to position [0, 0]
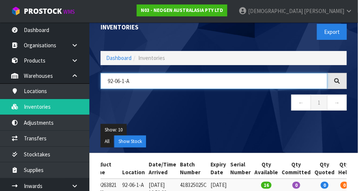
click at [121, 78] on input "92-06-1-A" at bounding box center [214, 81] width 227 height 16
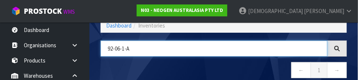
scroll to position [50, 0]
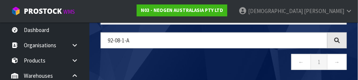
click at [172, 60] on nav "← 1 →" at bounding box center [224, 63] width 246 height 18
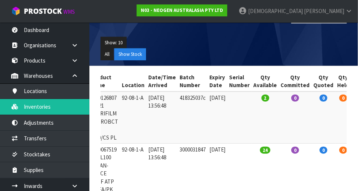
scroll to position [131, 0]
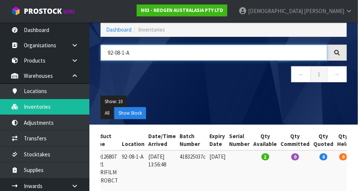
click at [149, 55] on input "92-08-1-A" at bounding box center [214, 53] width 227 height 16
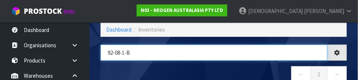
click at [214, 58] on input "92-08-1-b" at bounding box center [214, 53] width 227 height 16
click at [230, 58] on input "92-08-1-B" at bounding box center [214, 53] width 227 height 16
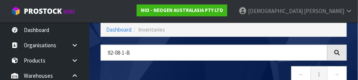
click at [262, 72] on nav "← 1 →" at bounding box center [224, 75] width 246 height 18
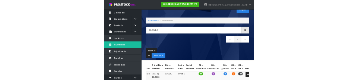
scroll to position [0, 0]
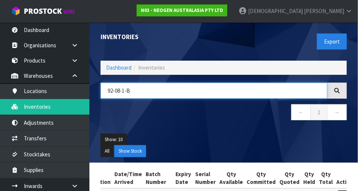
click at [124, 89] on input "92-08-1-B" at bounding box center [214, 91] width 227 height 16
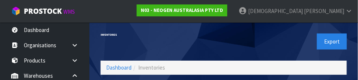
scroll to position [50, 0]
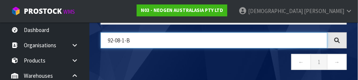
click at [121, 39] on input "92-08-1-B" at bounding box center [214, 40] width 227 height 16
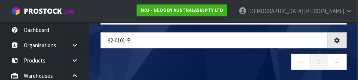
click at [208, 58] on nav "← 1 →" at bounding box center [224, 63] width 246 height 18
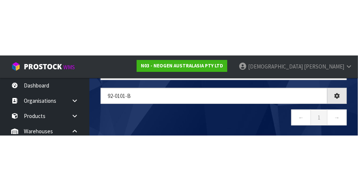
scroll to position [42, 0]
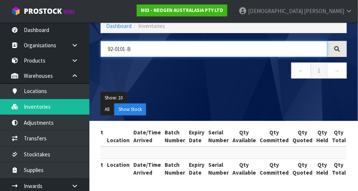
click at [122, 48] on input "92-0101-B" at bounding box center [214, 49] width 227 height 16
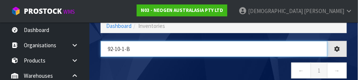
click at [198, 56] on input "92-10-1-B" at bounding box center [214, 49] width 227 height 16
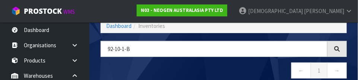
click at [246, 70] on nav "← 1 →" at bounding box center [224, 72] width 246 height 18
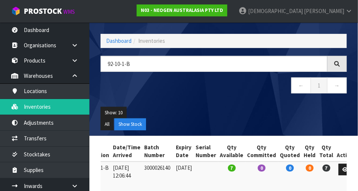
scroll to position [26, 0]
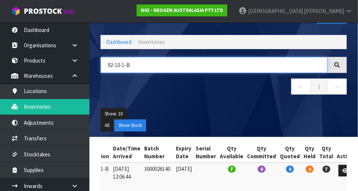
click at [149, 65] on input "92-10-1-B" at bounding box center [214, 65] width 227 height 16
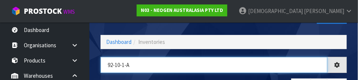
type input "92-10-1-A"
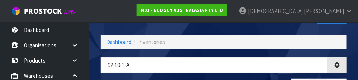
click at [191, 30] on div "Inventories Export" at bounding box center [223, 16] width 257 height 38
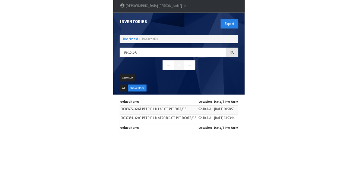
scroll to position [0, 0]
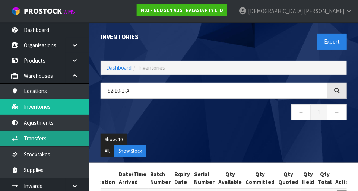
click at [45, 135] on link "Transfers" at bounding box center [44, 138] width 89 height 15
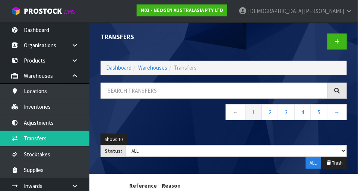
click at [340, 9] on span "[PERSON_NAME]" at bounding box center [324, 10] width 40 height 7
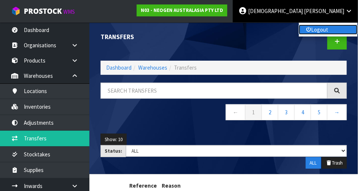
click at [328, 26] on link "Logout" at bounding box center [328, 30] width 59 height 10
